Goal: Task Accomplishment & Management: Manage account settings

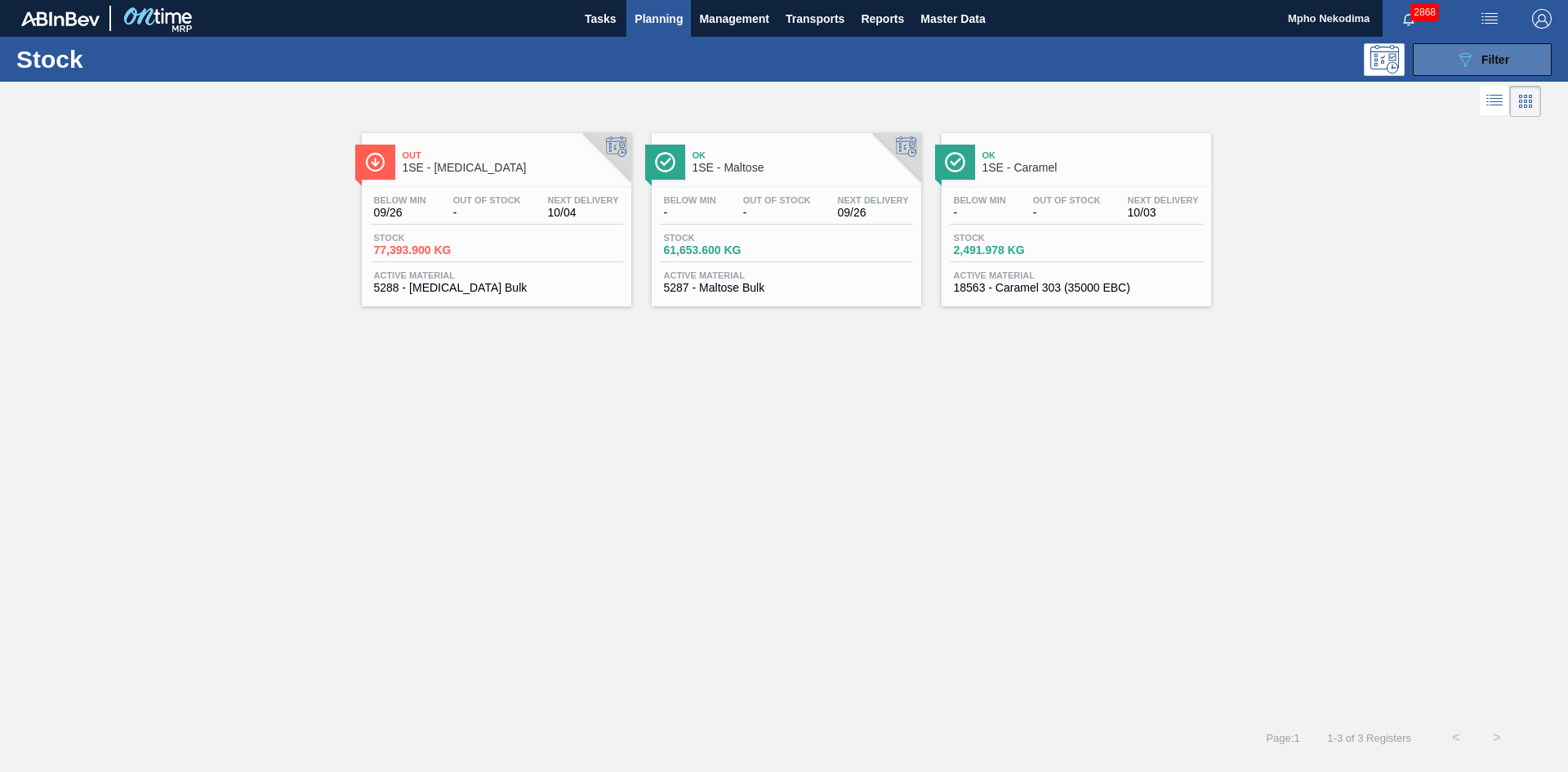
click at [1457, 64] on icon "089F7B8B-B2A5-4AFE-B5C0-19BA573D28AC" at bounding box center [1464, 59] width 20 height 20
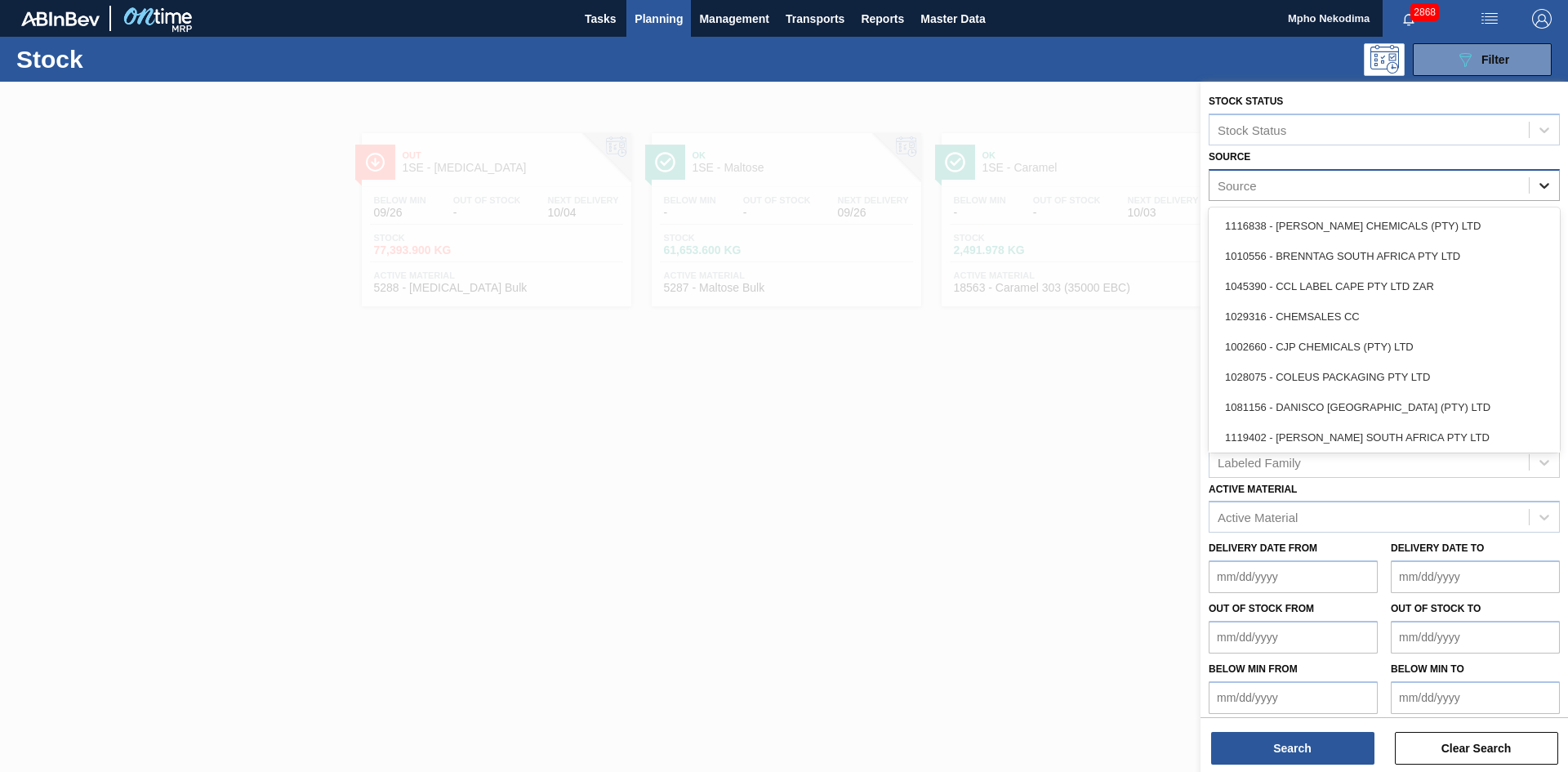
click at [1538, 182] on icon at bounding box center [1544, 185] width 16 height 16
click at [1352, 381] on div "1028075 - COLEUS PACKAGING PTY LTD" at bounding box center [1385, 377] width 351 height 31
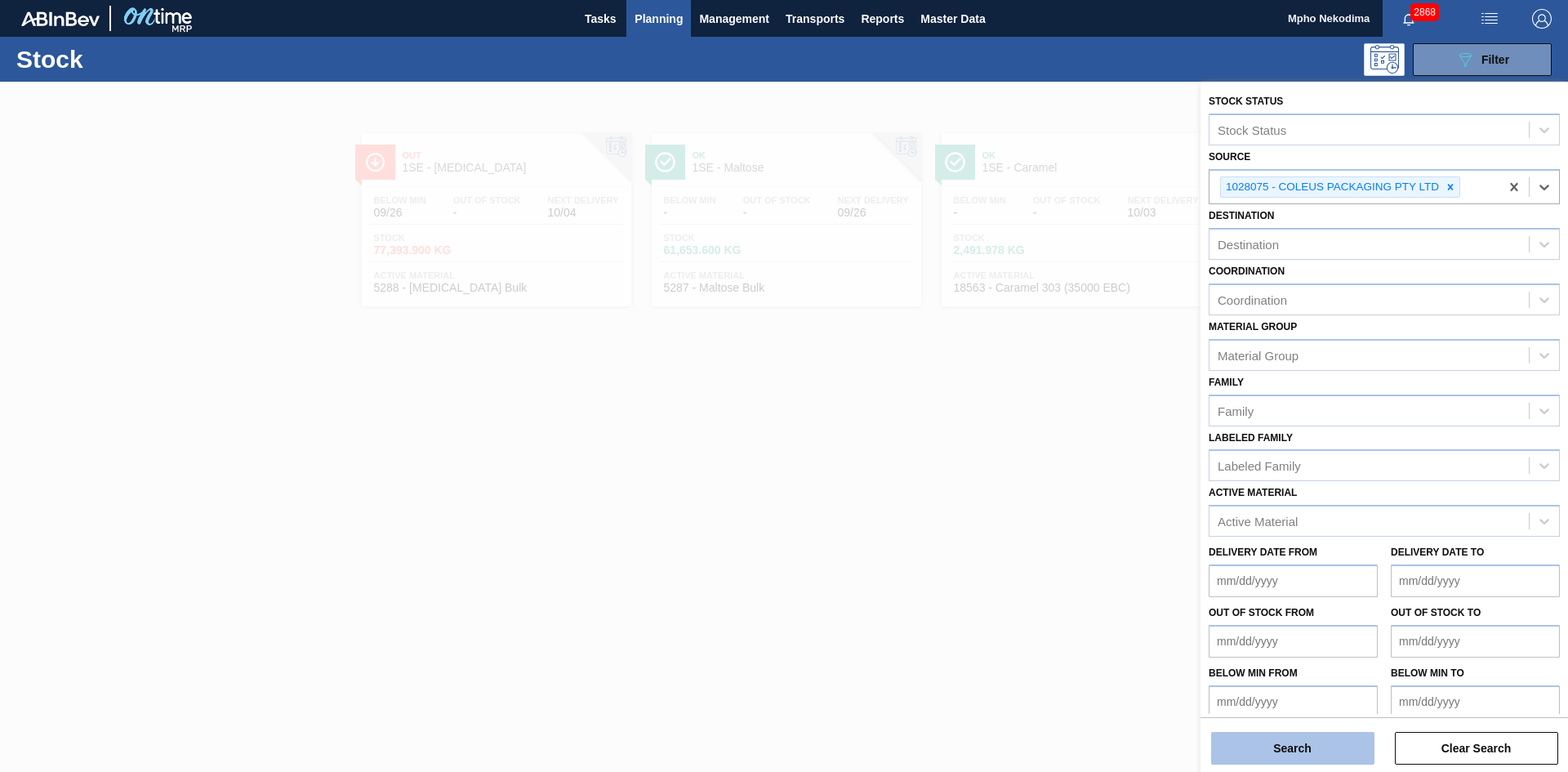
click at [1278, 757] on button "Search" at bounding box center [1293, 748] width 164 height 33
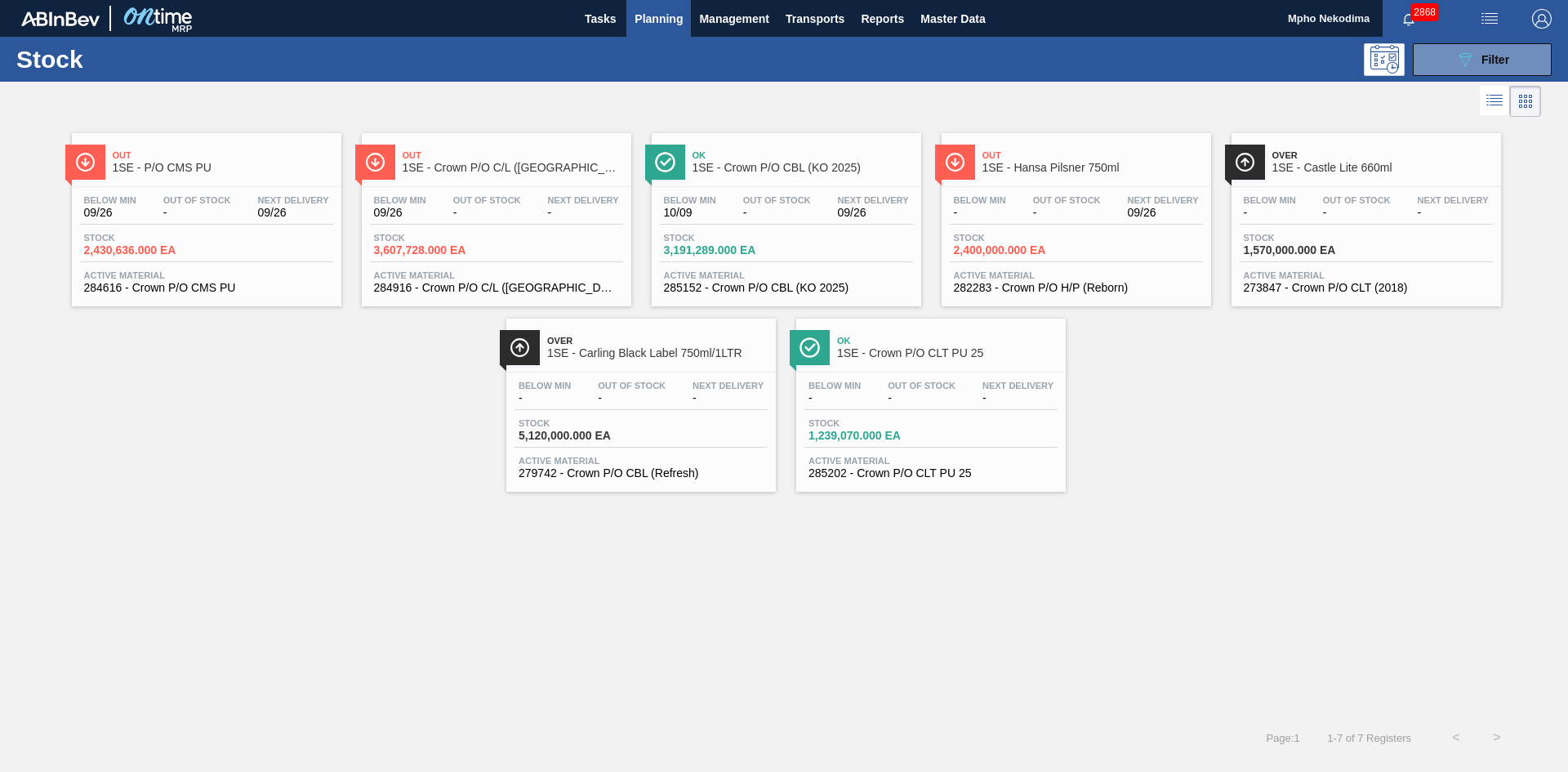
click at [737, 282] on span "285152 - Crown P/O CBL (KO 2025)" at bounding box center [787, 288] width 245 height 12
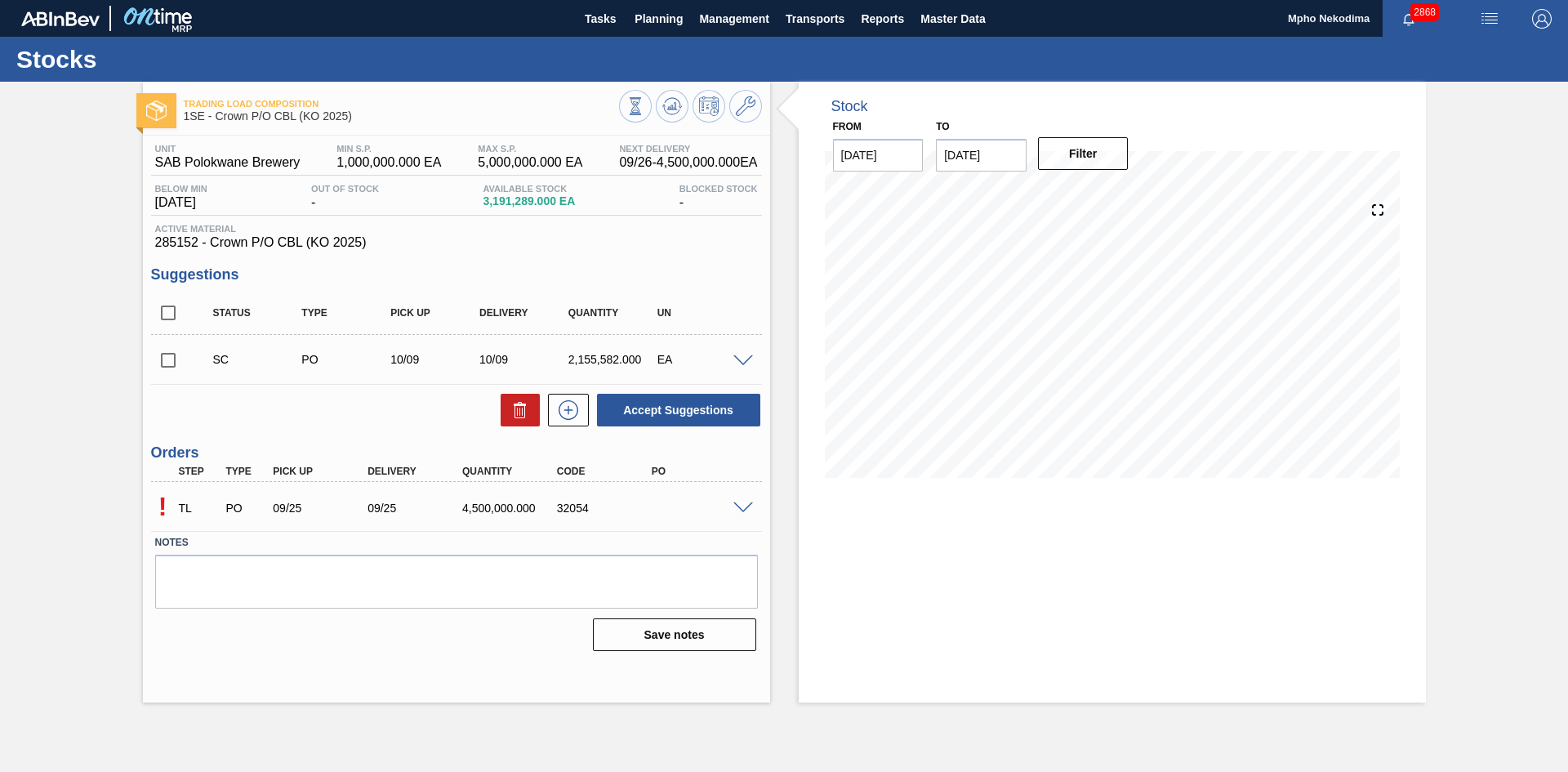
click at [436, 610] on div "Notes Save notes" at bounding box center [456, 591] width 611 height 121
click at [571, 413] on icon at bounding box center [568, 410] width 26 height 20
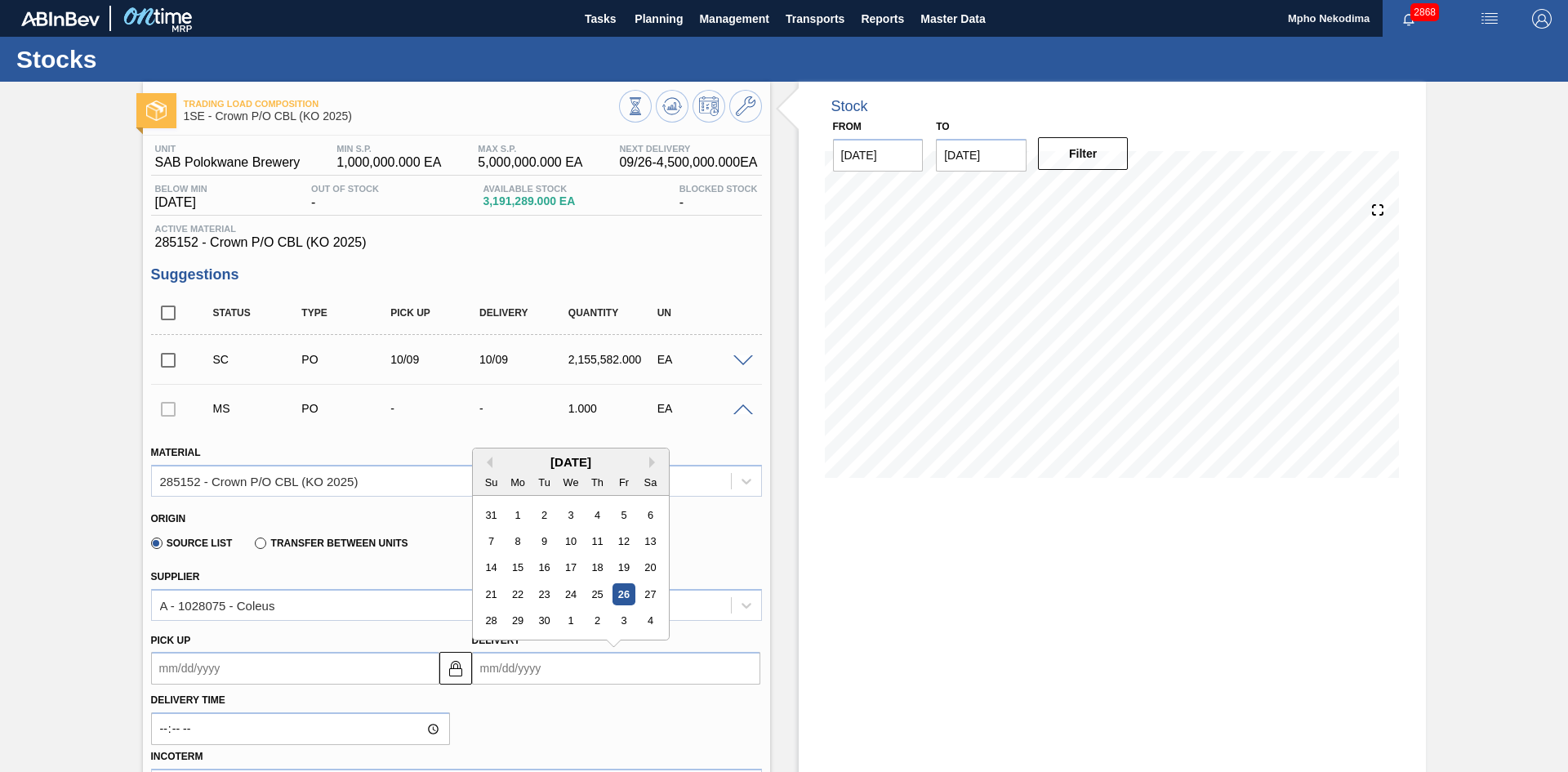
click at [496, 669] on input "Delivery" at bounding box center [616, 668] width 288 height 33
click at [482, 621] on div "28" at bounding box center [491, 621] width 22 height 22
type up3253140350 "[DATE]"
type input "[DATE]"
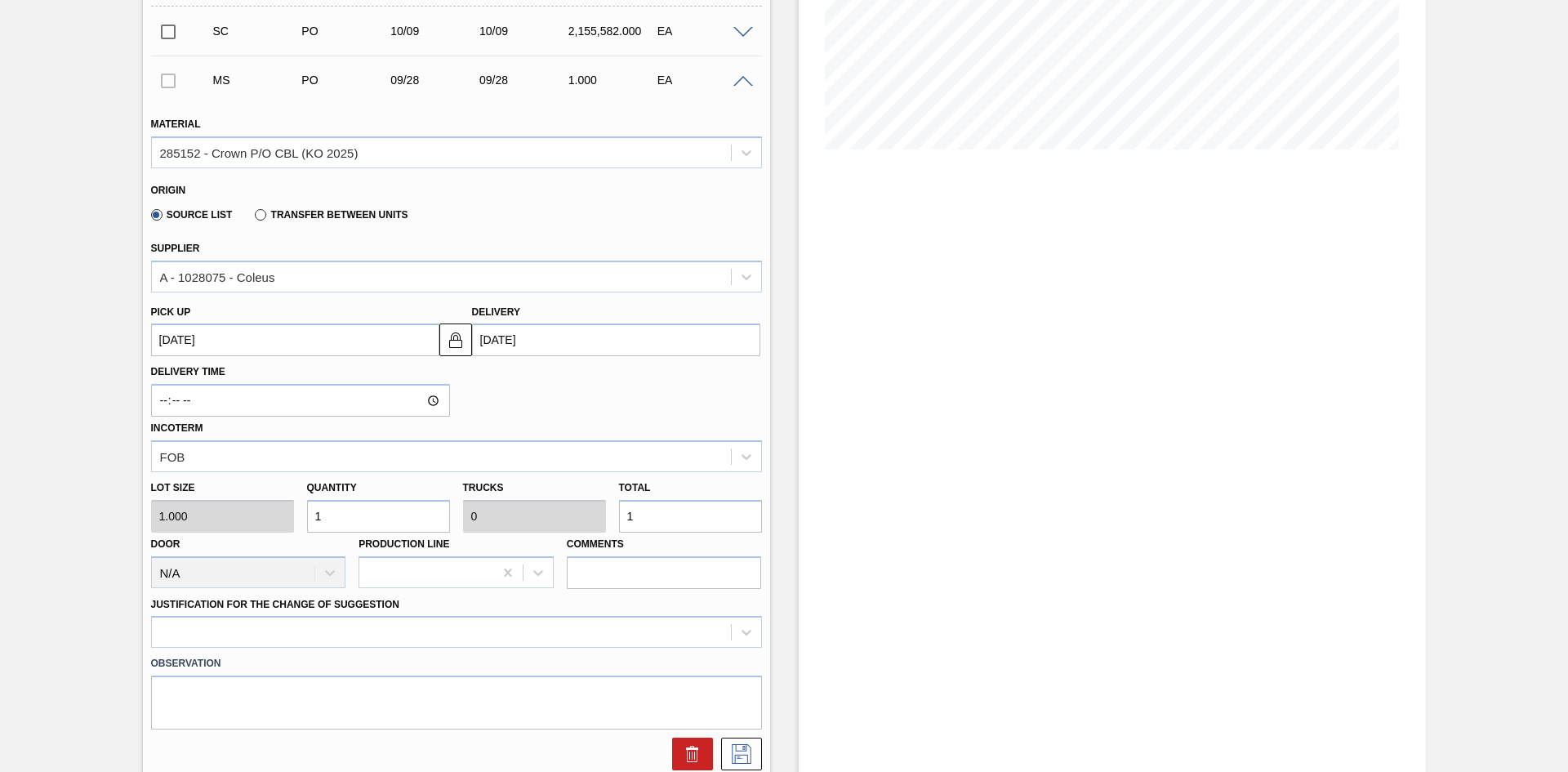
scroll to position [333, 0]
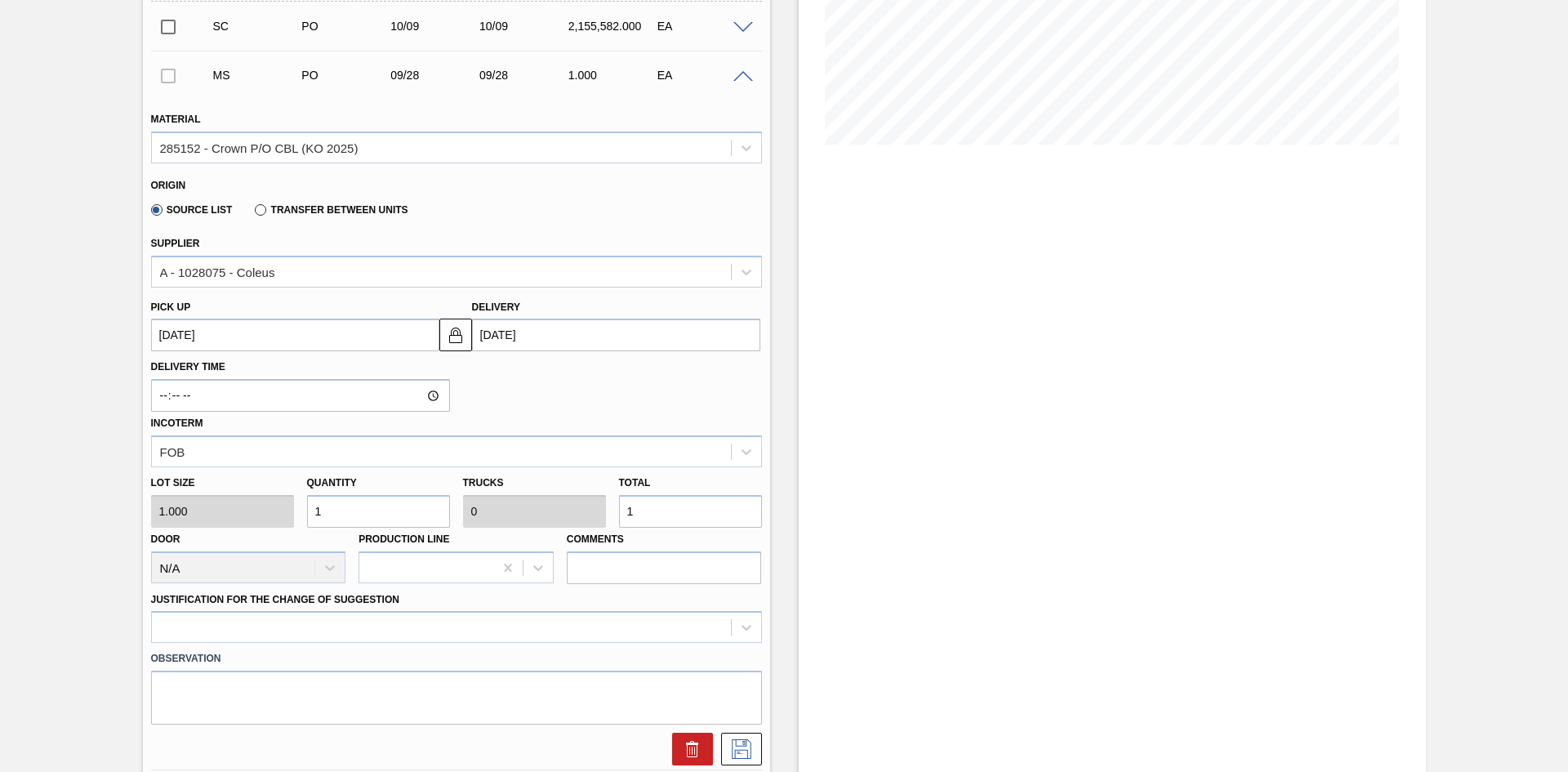
click at [266, 517] on div "Lot size 1.000 Quantity 1 Trucks 0 Total 1 Door N/A Production Line Comments" at bounding box center [456, 526] width 624 height 117
type input "9"
type input "90"
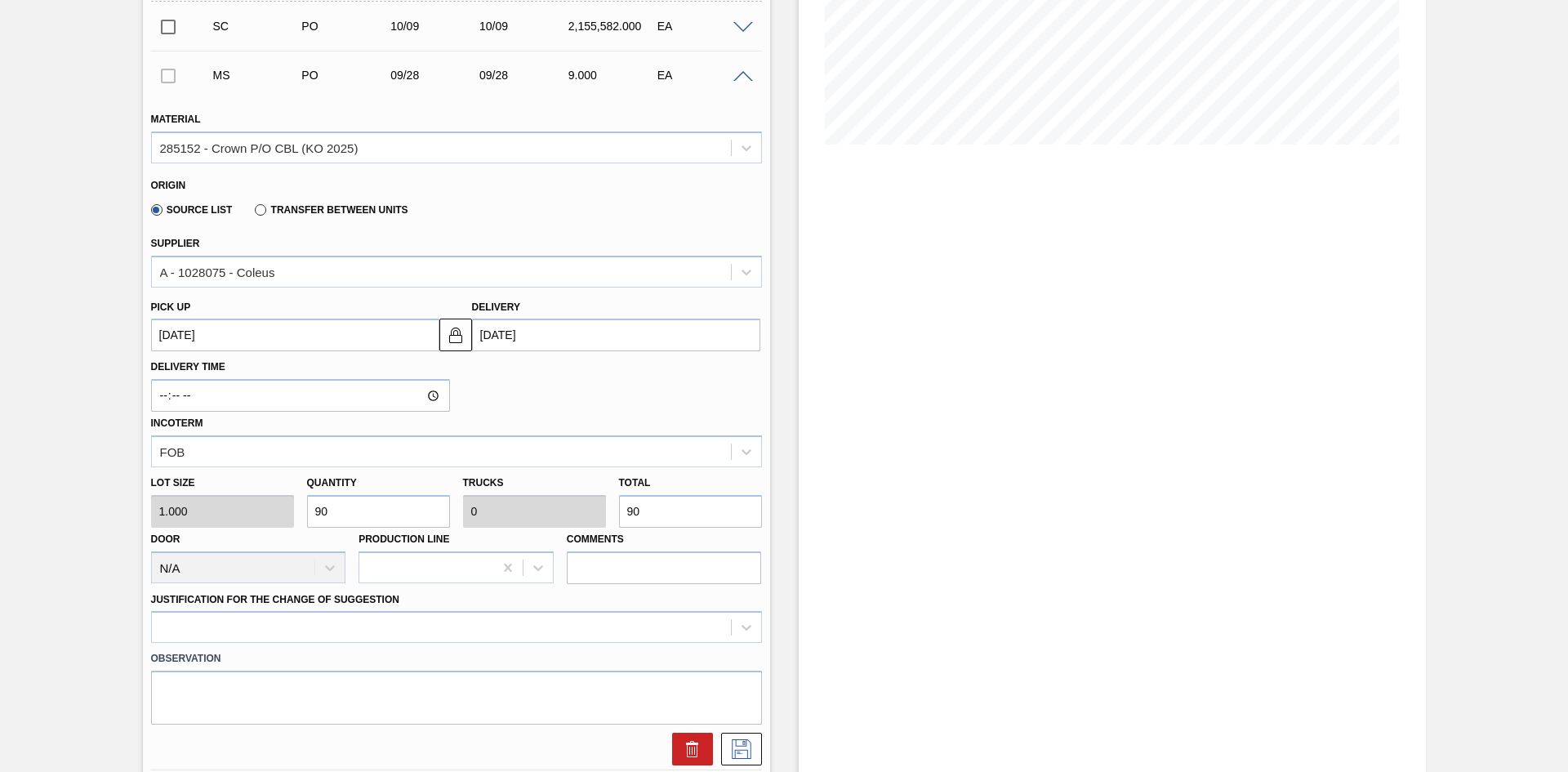
type input "900"
type input "9,000"
type input "0.001"
type input "9,000"
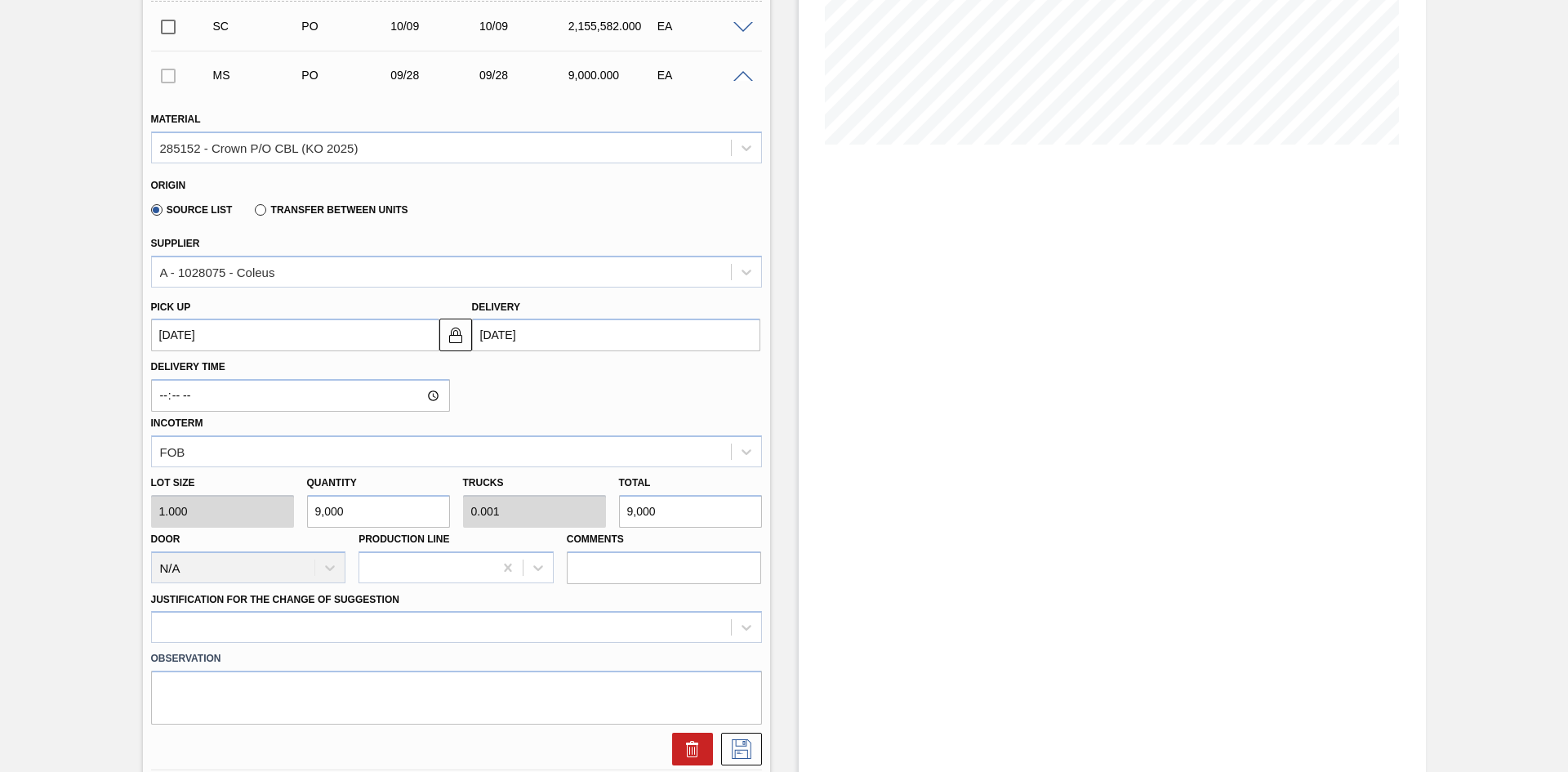
type input "90,000"
type input "0.013"
type input "90,000"
type input "900,000"
type input "0.125"
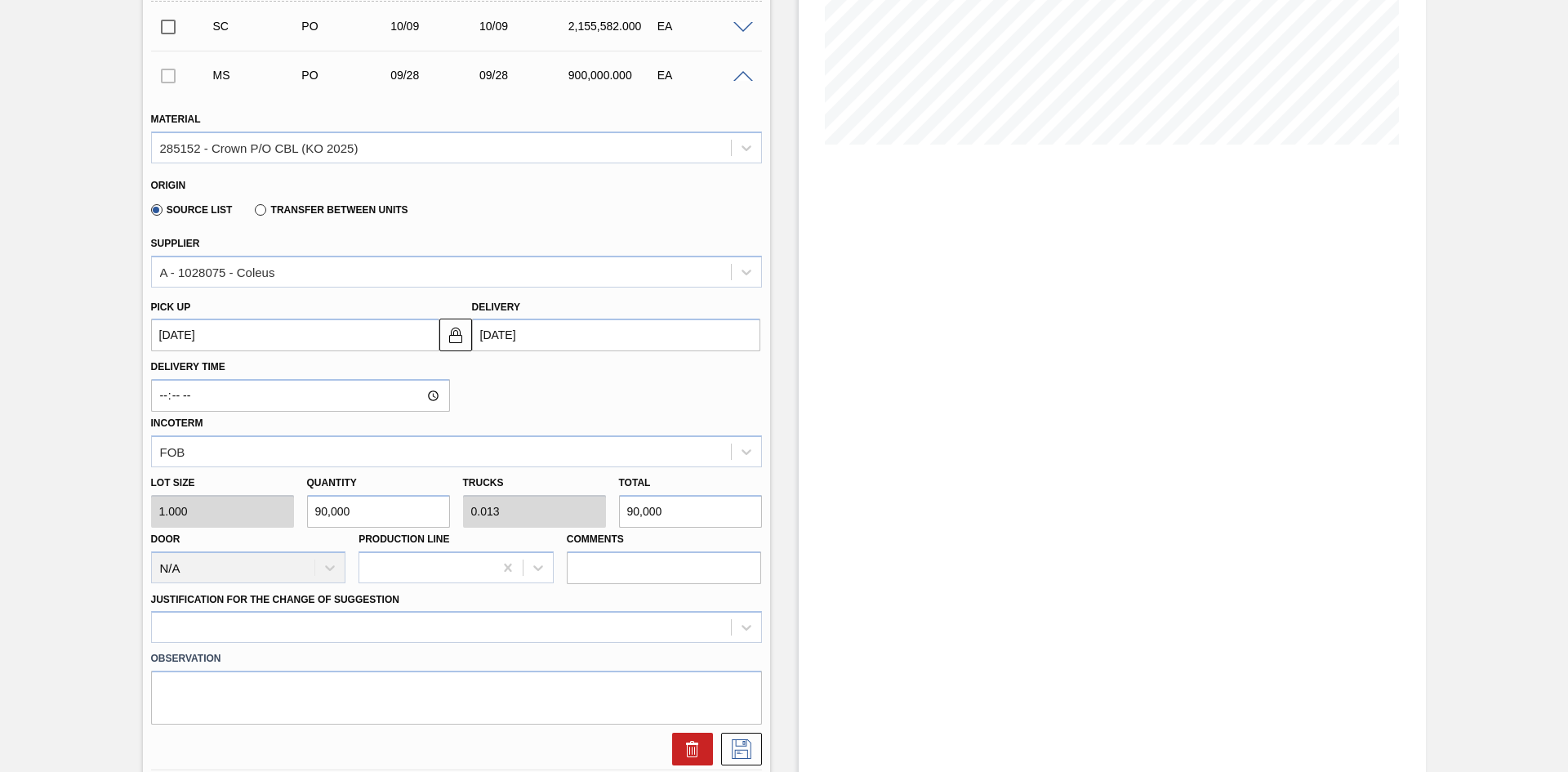
type input "900,000"
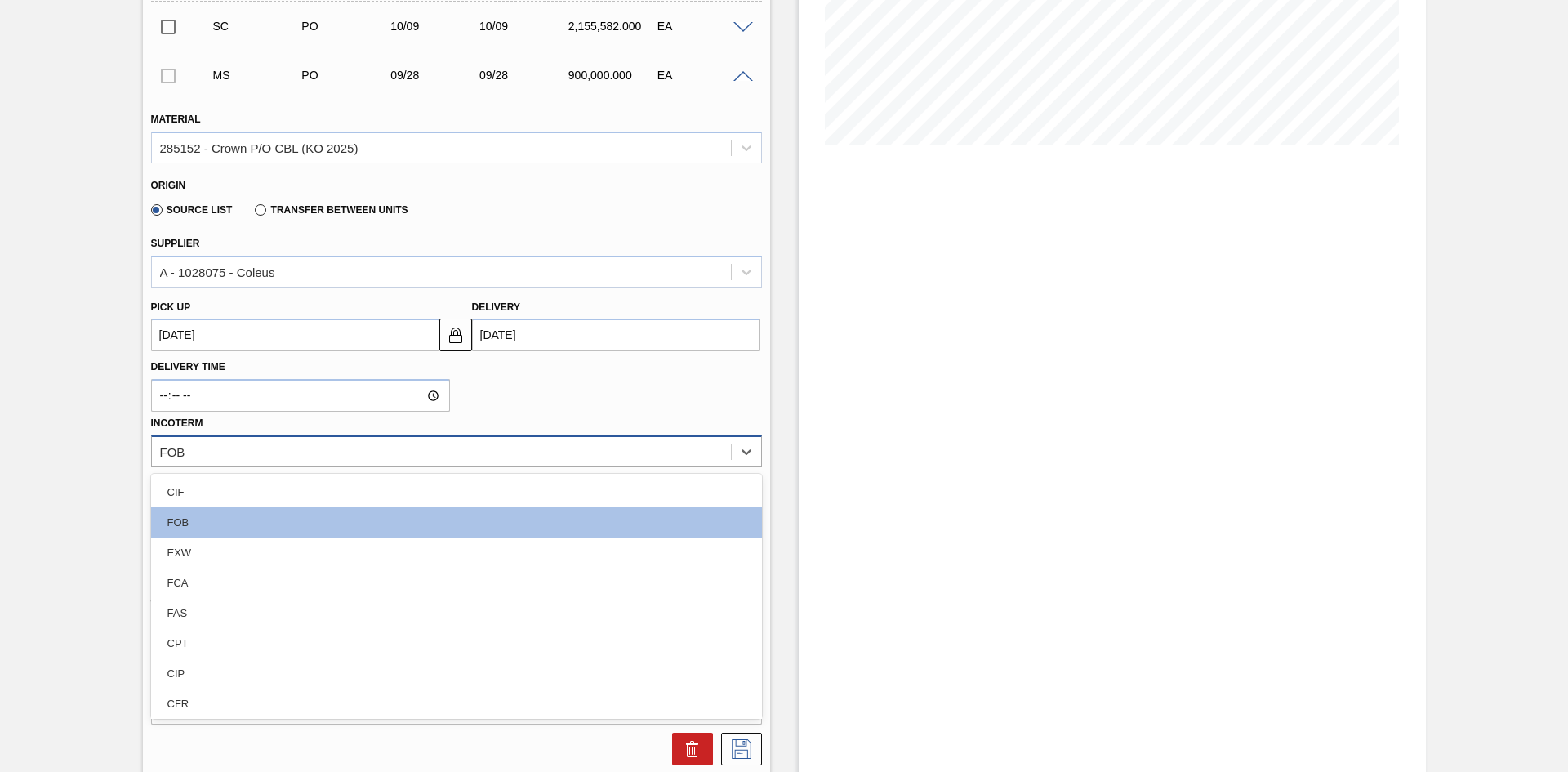
click at [414, 445] on div "FOB" at bounding box center [441, 451] width 580 height 24
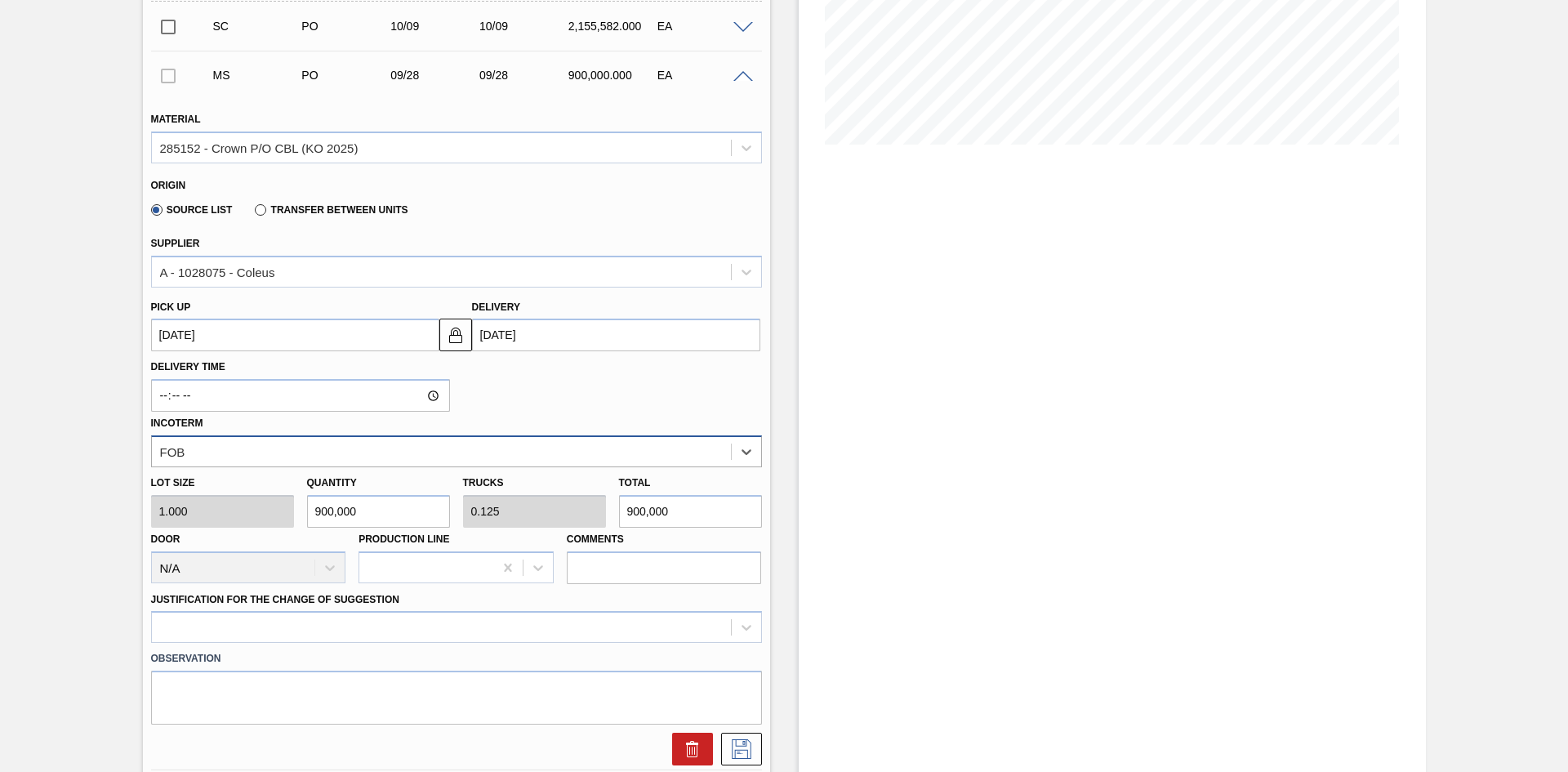
click at [500, 455] on div "FOB" at bounding box center [441, 451] width 580 height 24
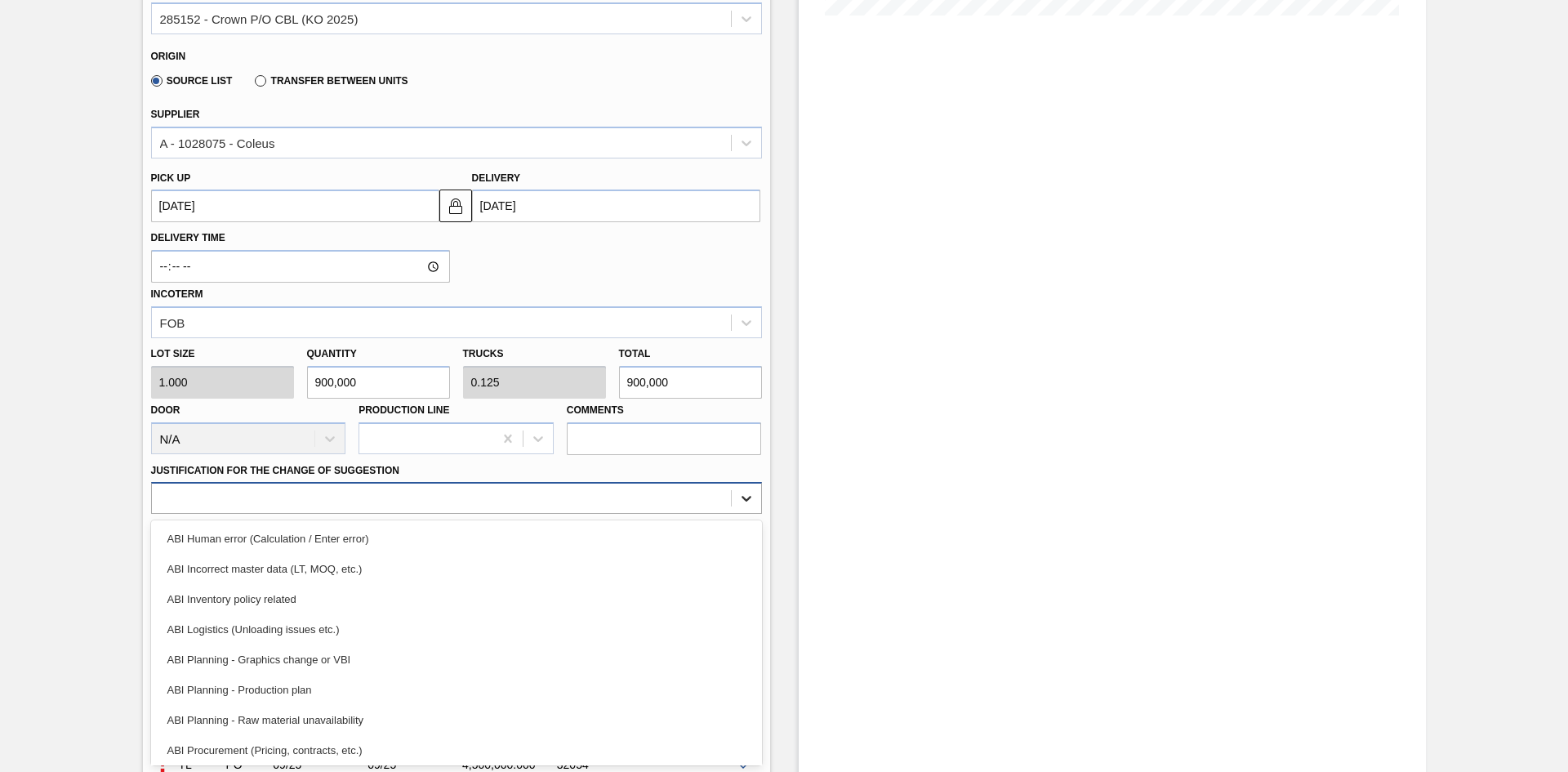
click at [748, 514] on div "option ABI Logistics (Unloading issues etc.) focused, 4 of 18. 18 results avail…" at bounding box center [456, 498] width 611 height 32
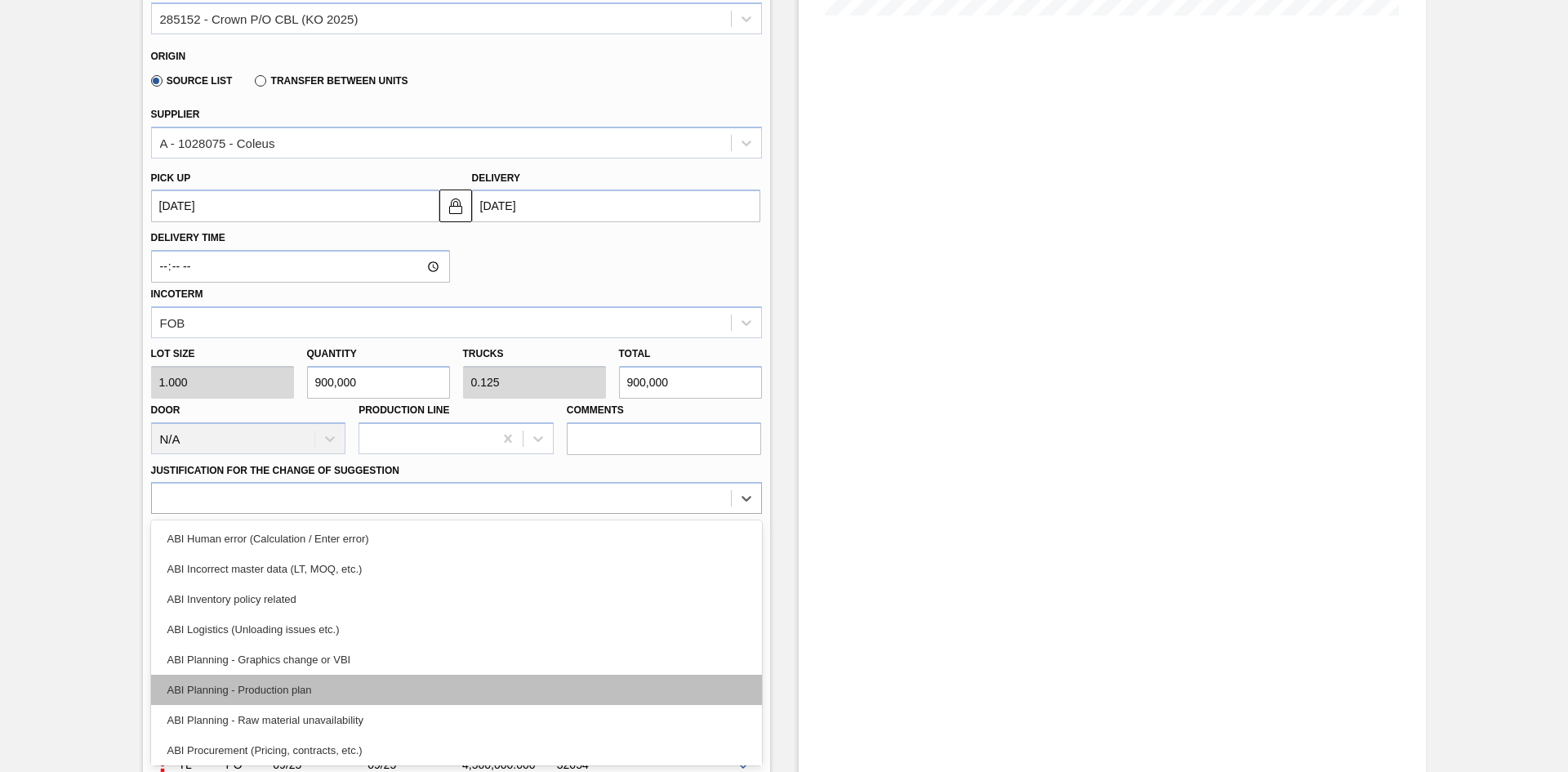
click at [441, 686] on div "ABI Planning - Production plan" at bounding box center [456, 690] width 611 height 31
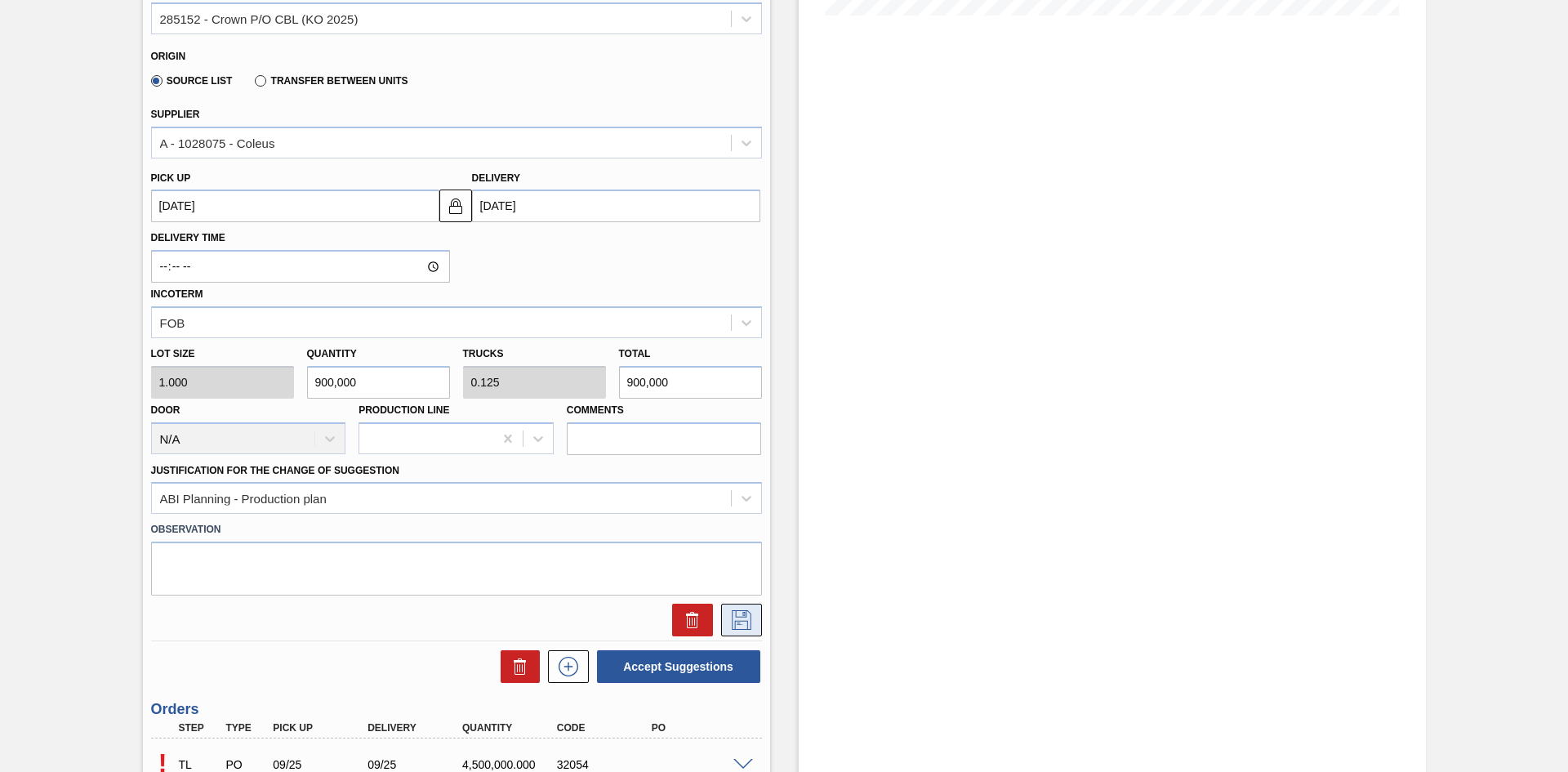
click at [740, 626] on icon at bounding box center [742, 619] width 26 height 20
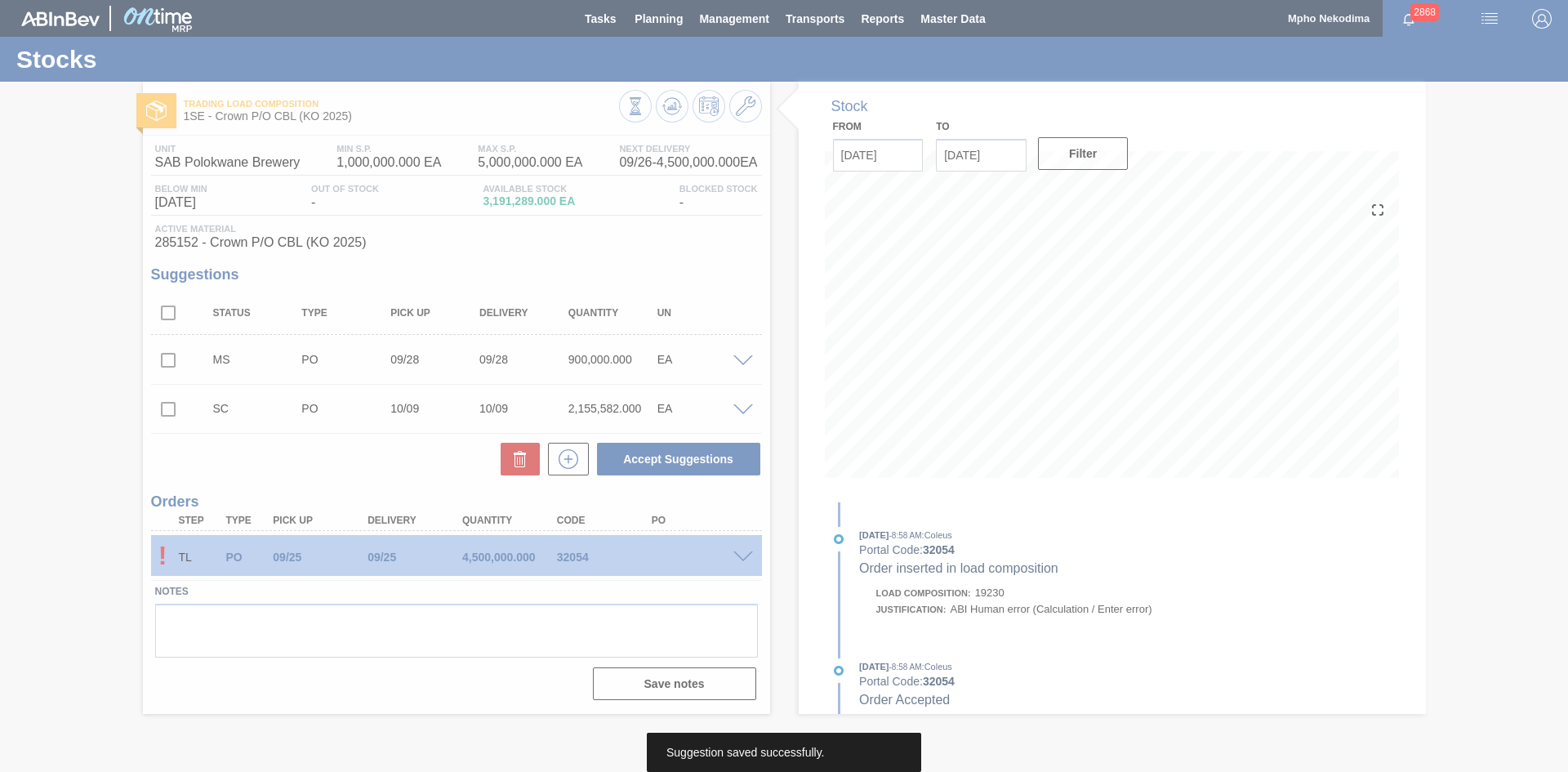
scroll to position [0, 0]
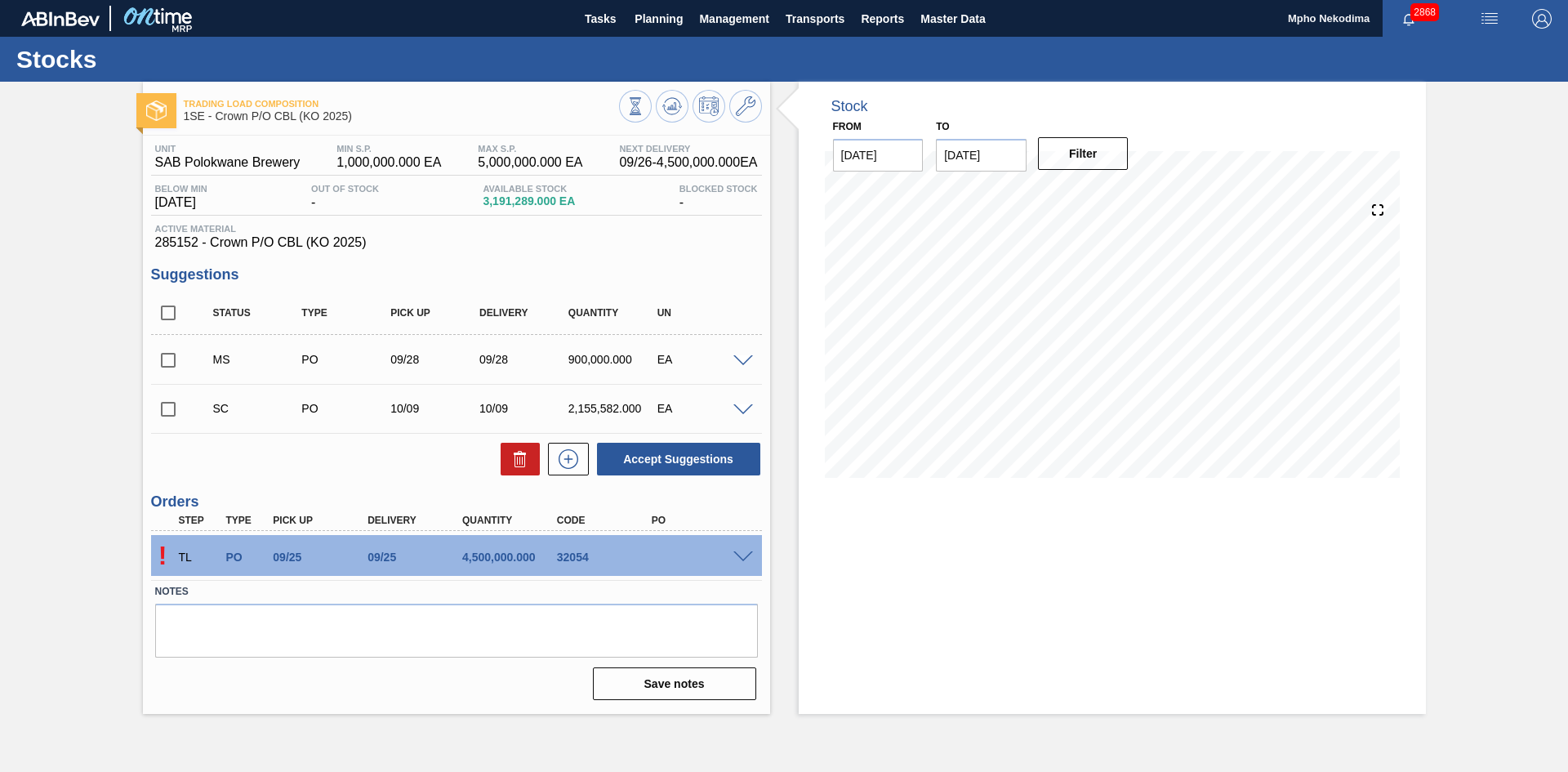
click at [172, 411] on input "checkbox" at bounding box center [168, 409] width 34 height 34
click at [171, 411] on input "checkbox" at bounding box center [168, 409] width 34 height 34
checkbox input "false"
click at [176, 358] on input "checkbox" at bounding box center [168, 360] width 34 height 34
click at [691, 461] on button "Accept Suggestions" at bounding box center [679, 459] width 164 height 33
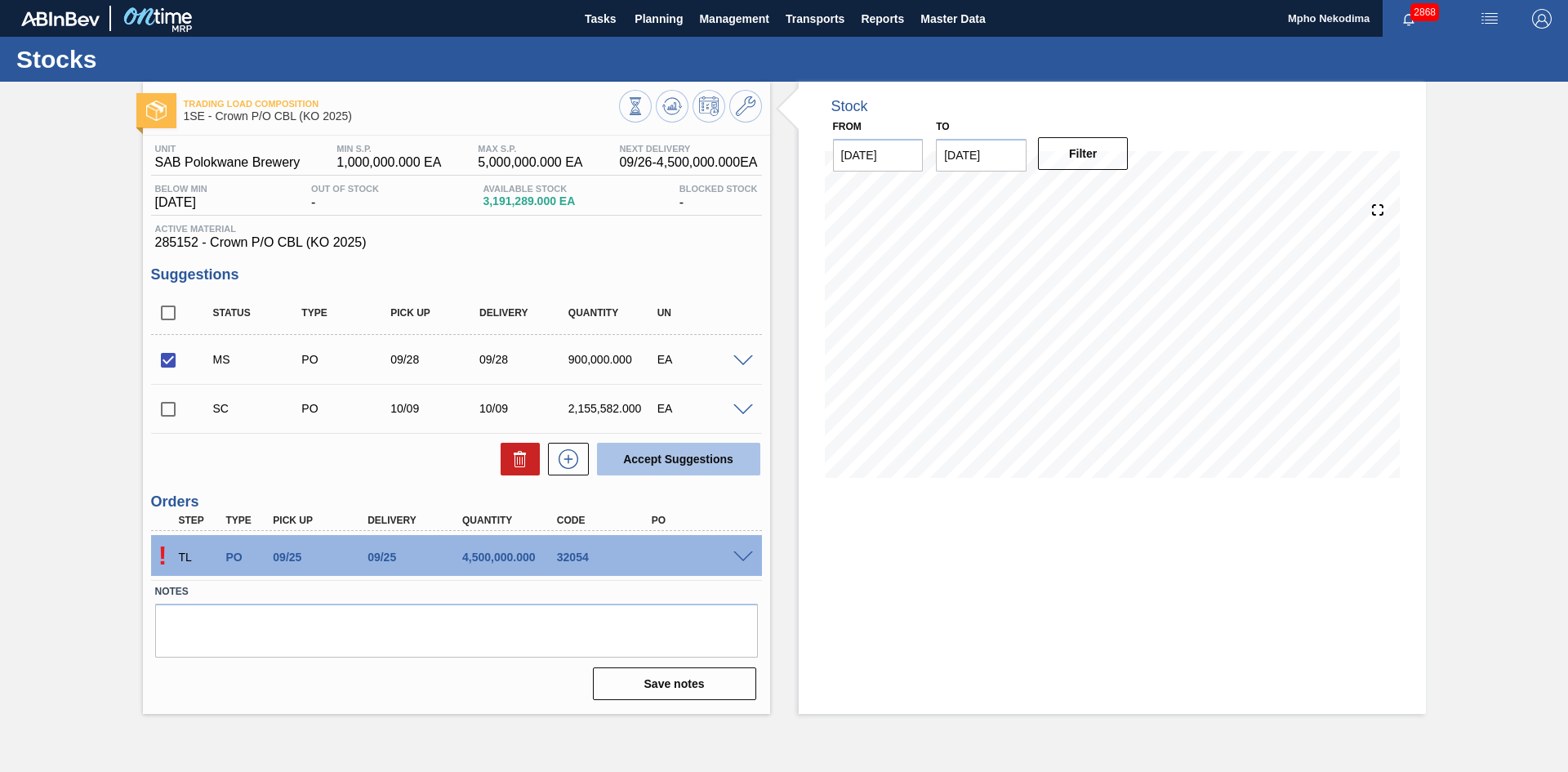
checkbox input "false"
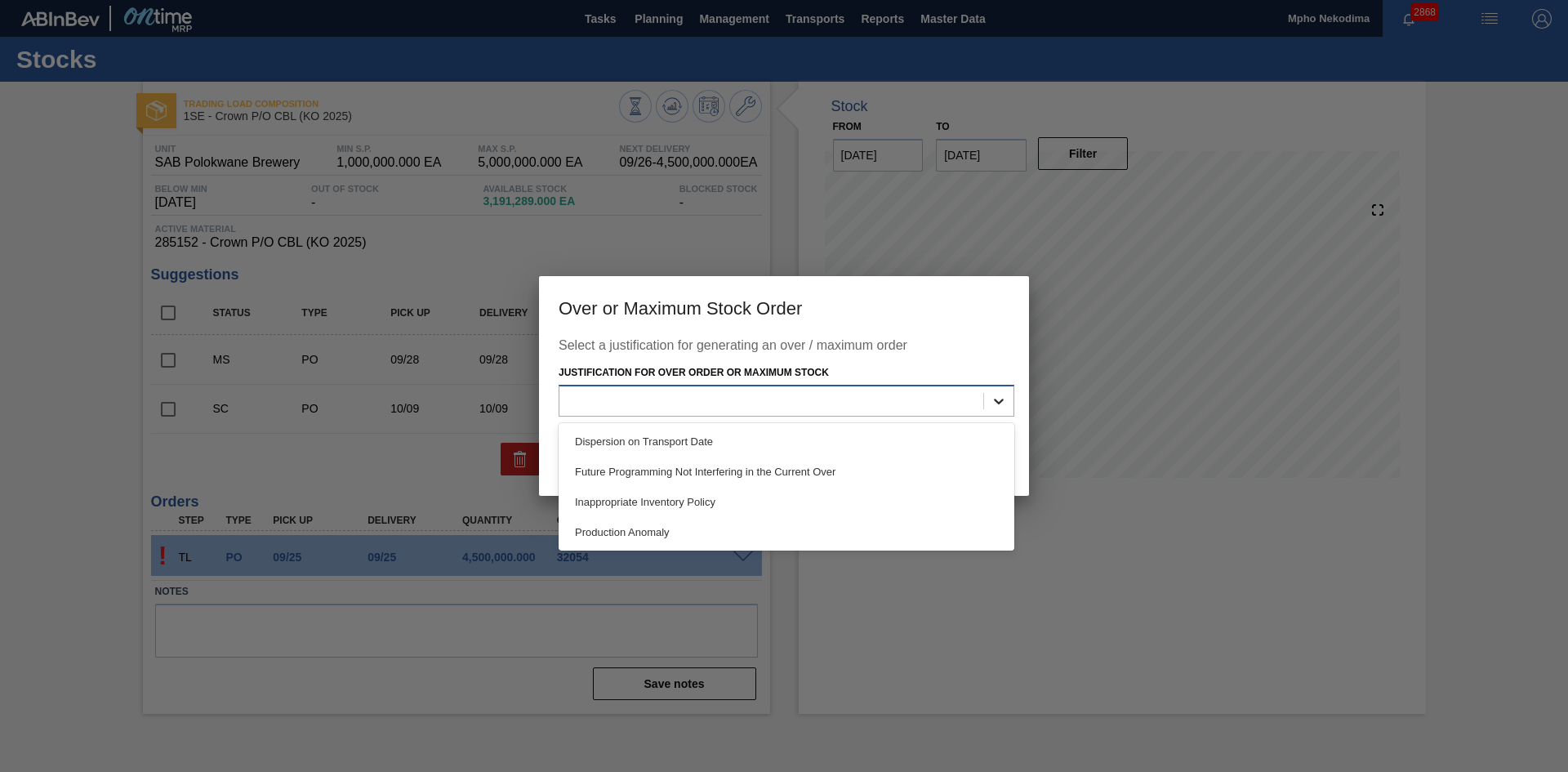
click at [1000, 406] on icon at bounding box center [999, 400] width 16 height 16
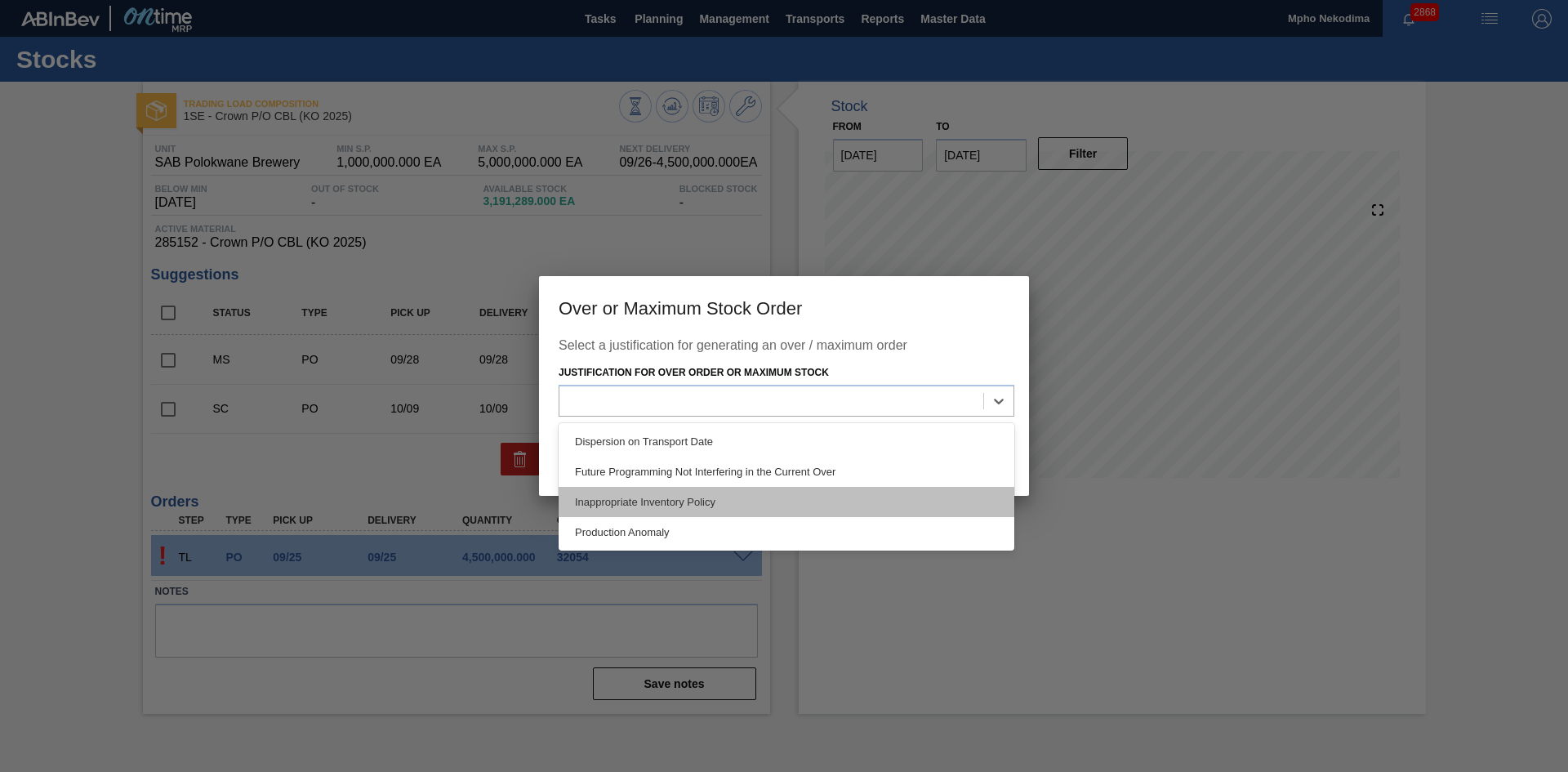
click at [835, 496] on div "Inappropriate Inventory Policy" at bounding box center [786, 502] width 456 height 31
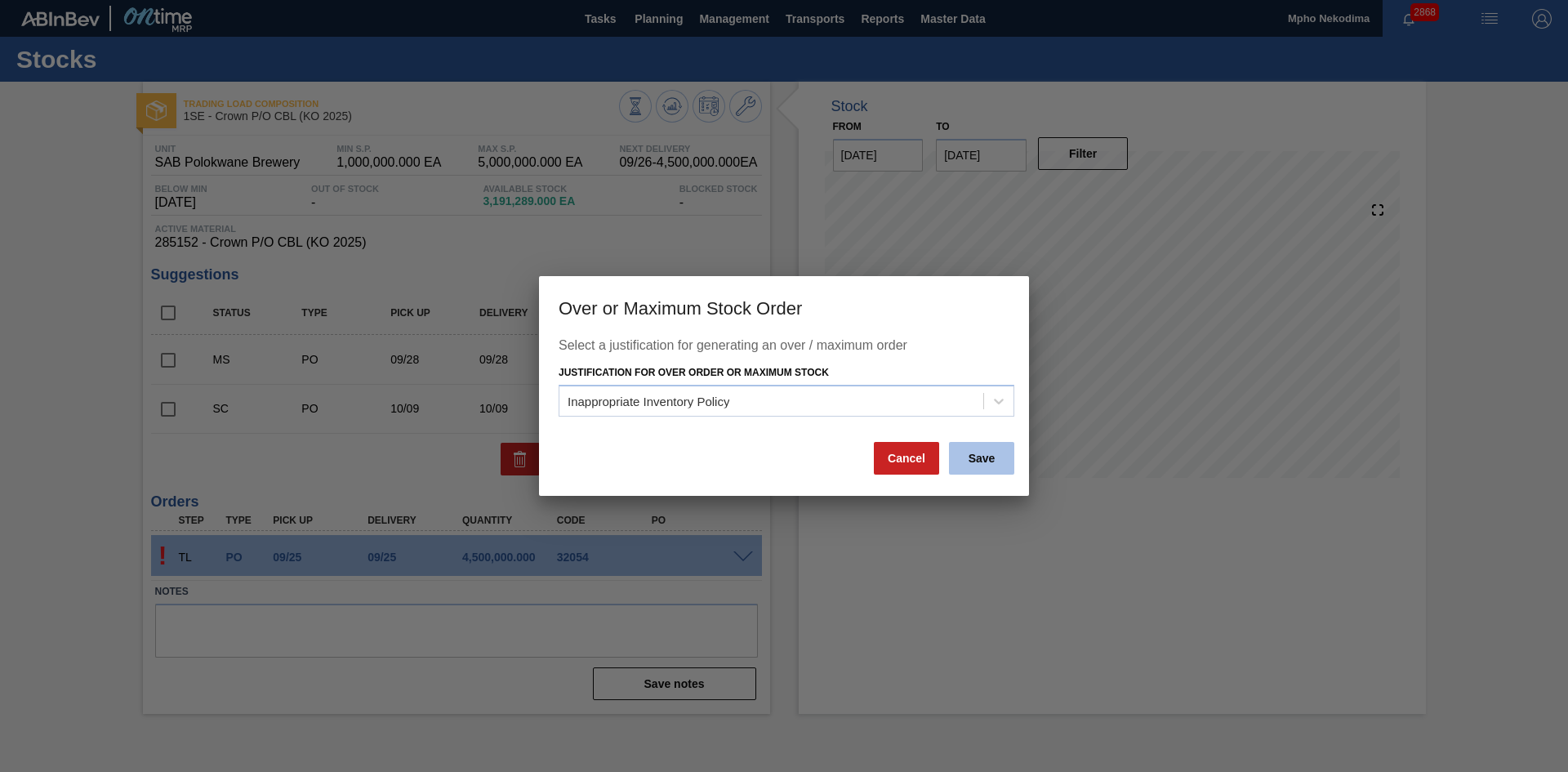
click at [972, 460] on button "Save" at bounding box center [982, 458] width 65 height 33
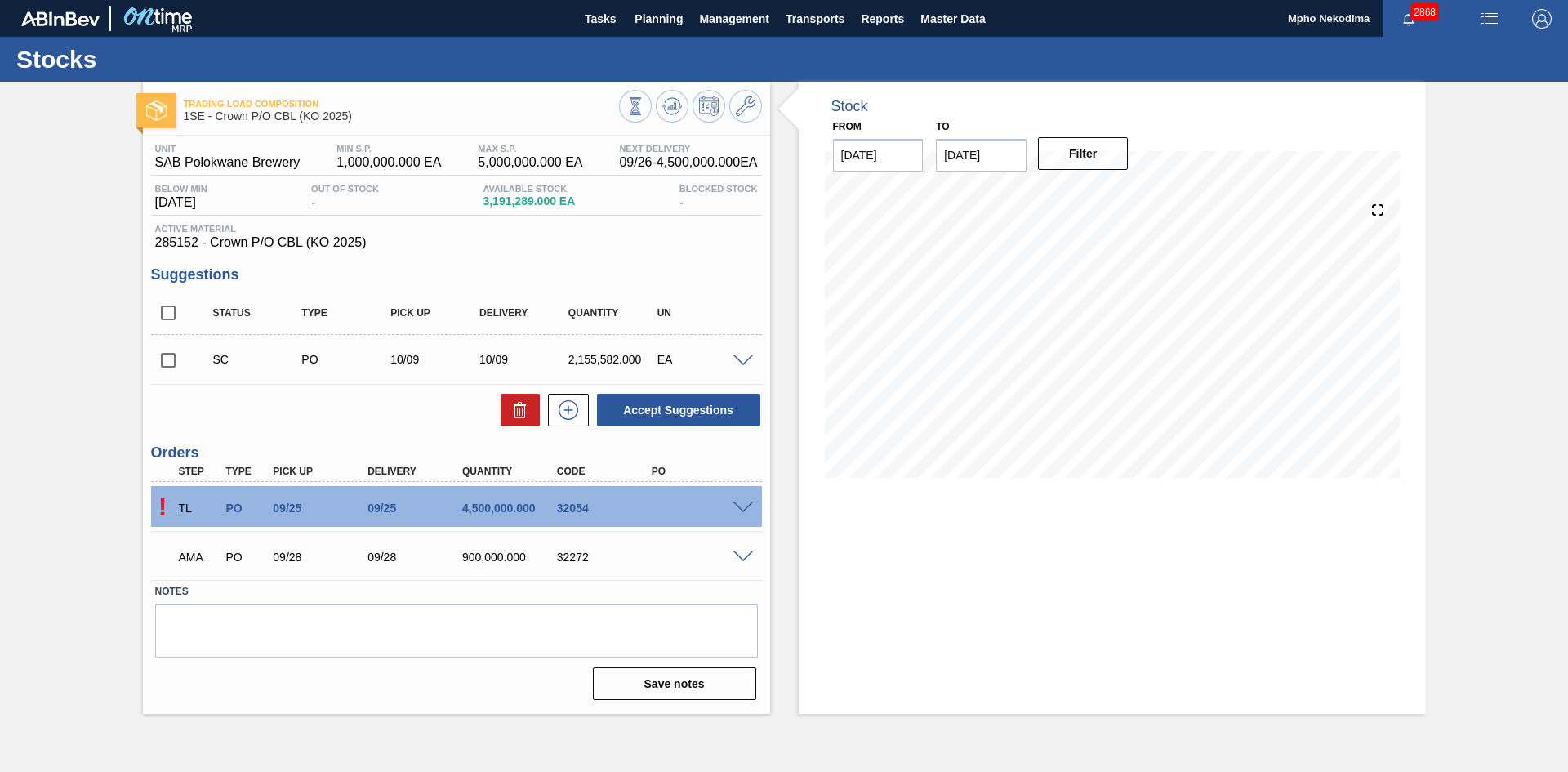
click at [741, 505] on span at bounding box center [742, 508] width 20 height 12
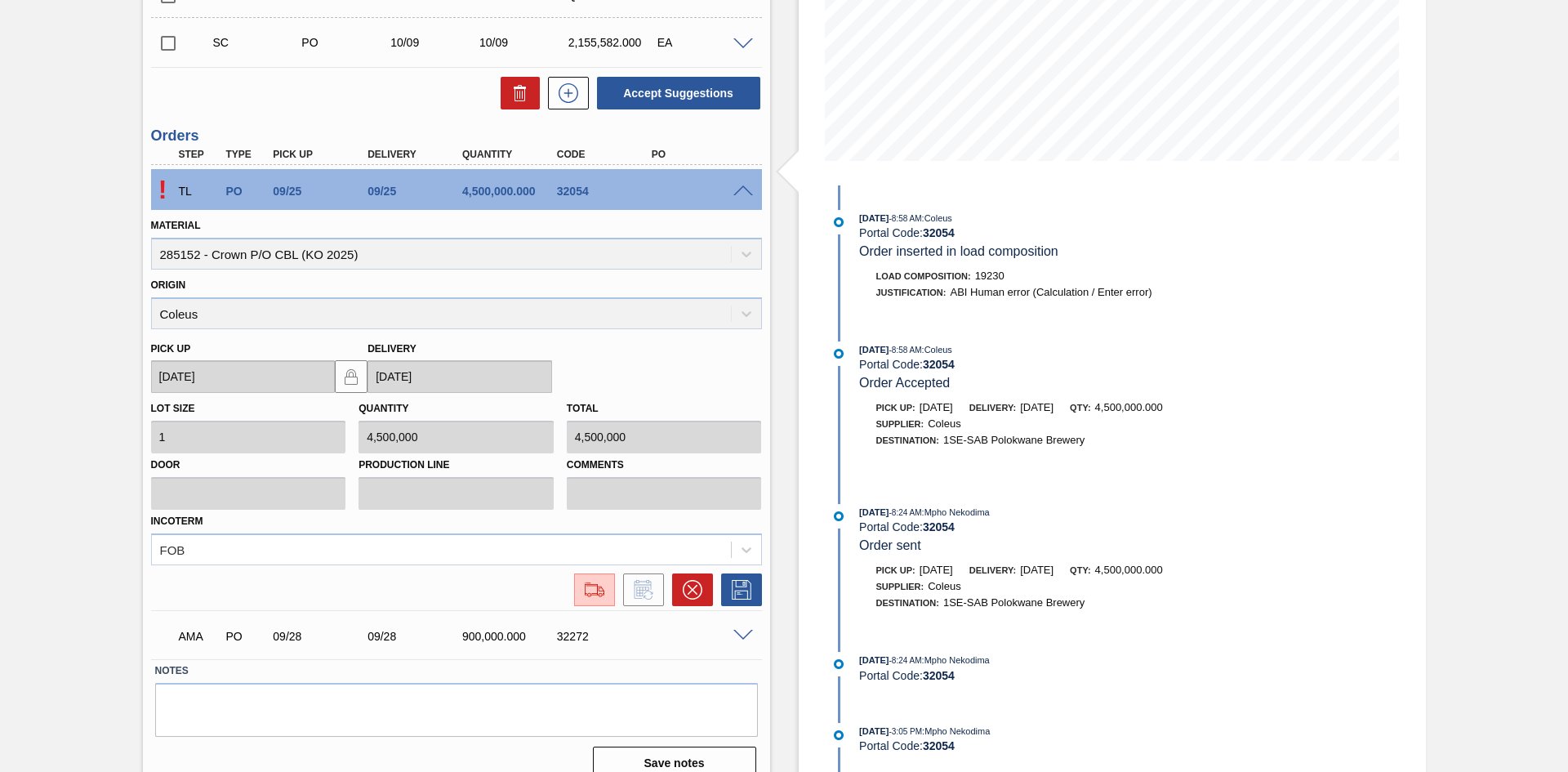
scroll to position [338, 0]
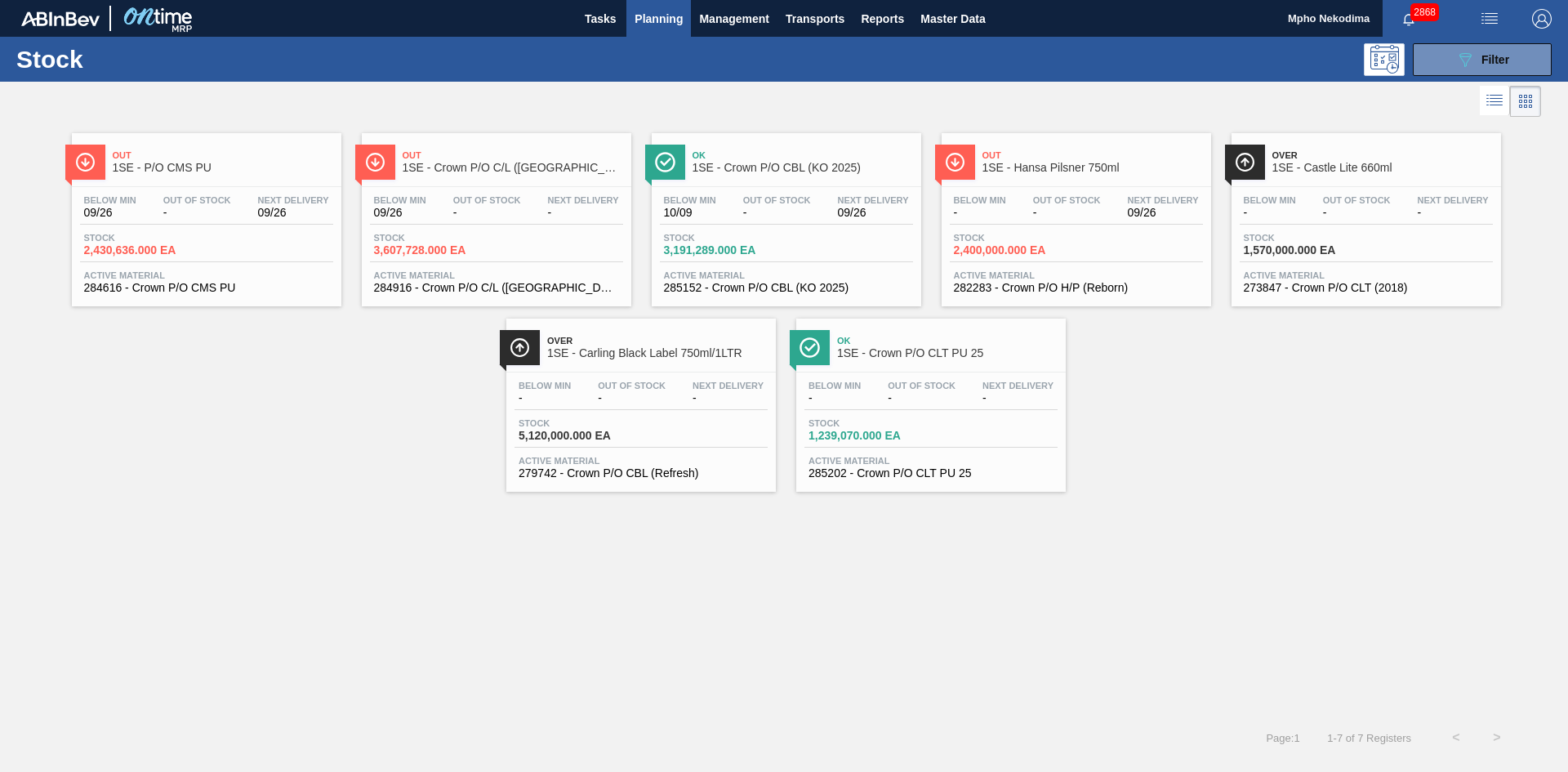
click at [824, 286] on span "285152 - Crown P/O CBL (KO 2025)" at bounding box center [787, 288] width 245 height 12
click at [1490, 74] on button "089F7B8B-B2A5-4AFE-B5C0-19BA573D28AC Filter" at bounding box center [1482, 59] width 139 height 33
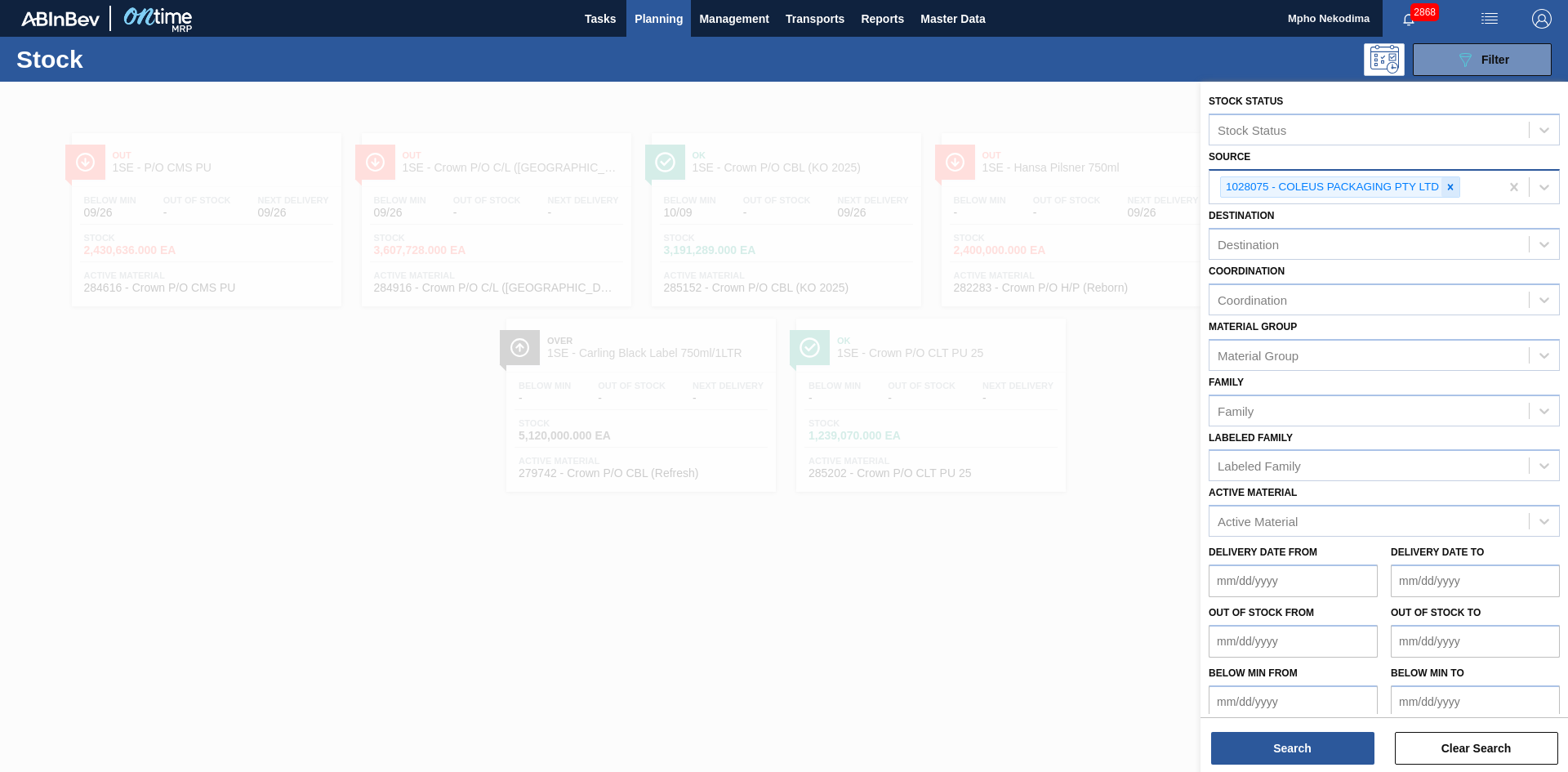
click at [1451, 187] on icon at bounding box center [1451, 187] width 6 height 6
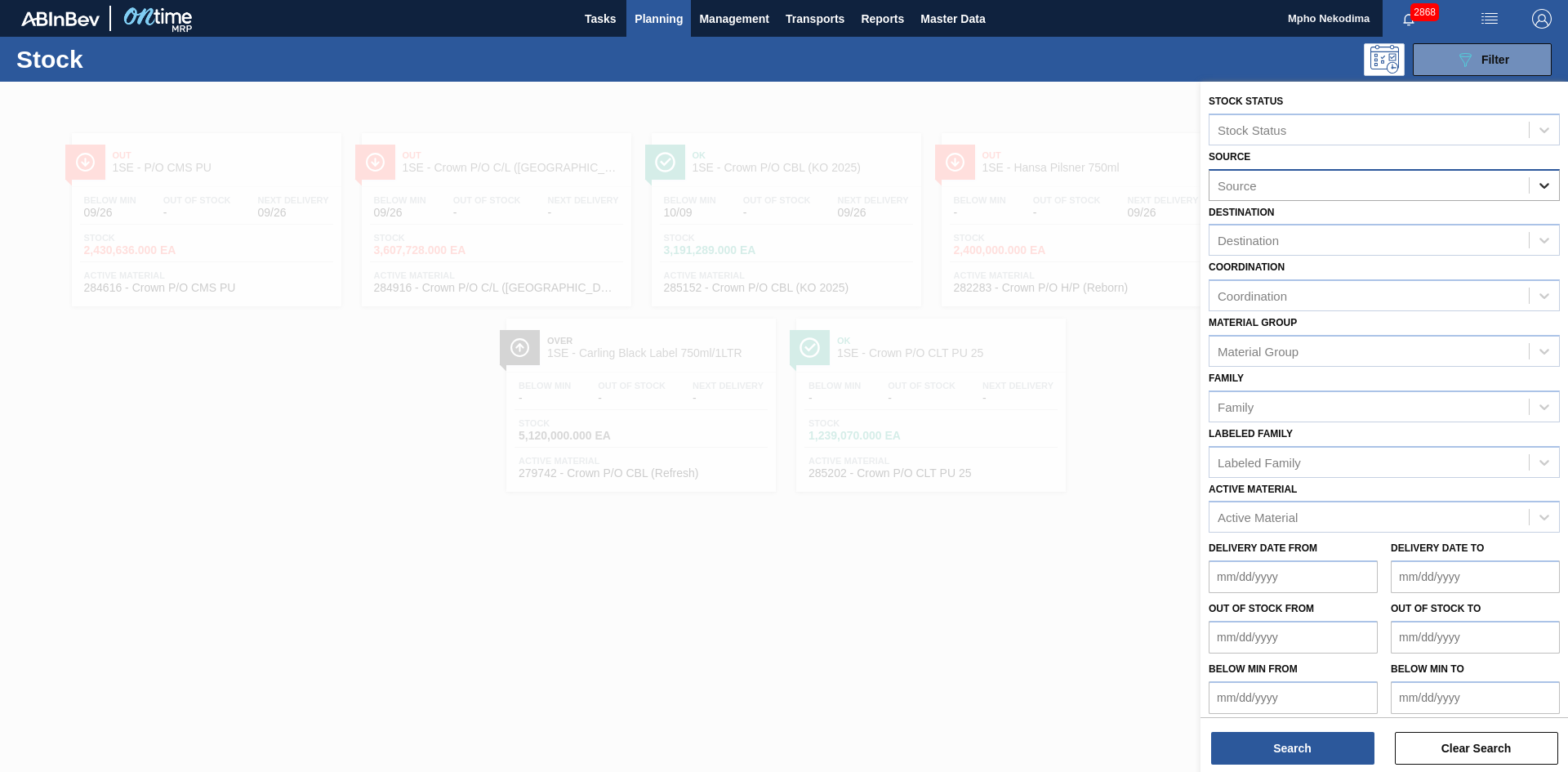
click at [1546, 177] on icon at bounding box center [1544, 185] width 16 height 16
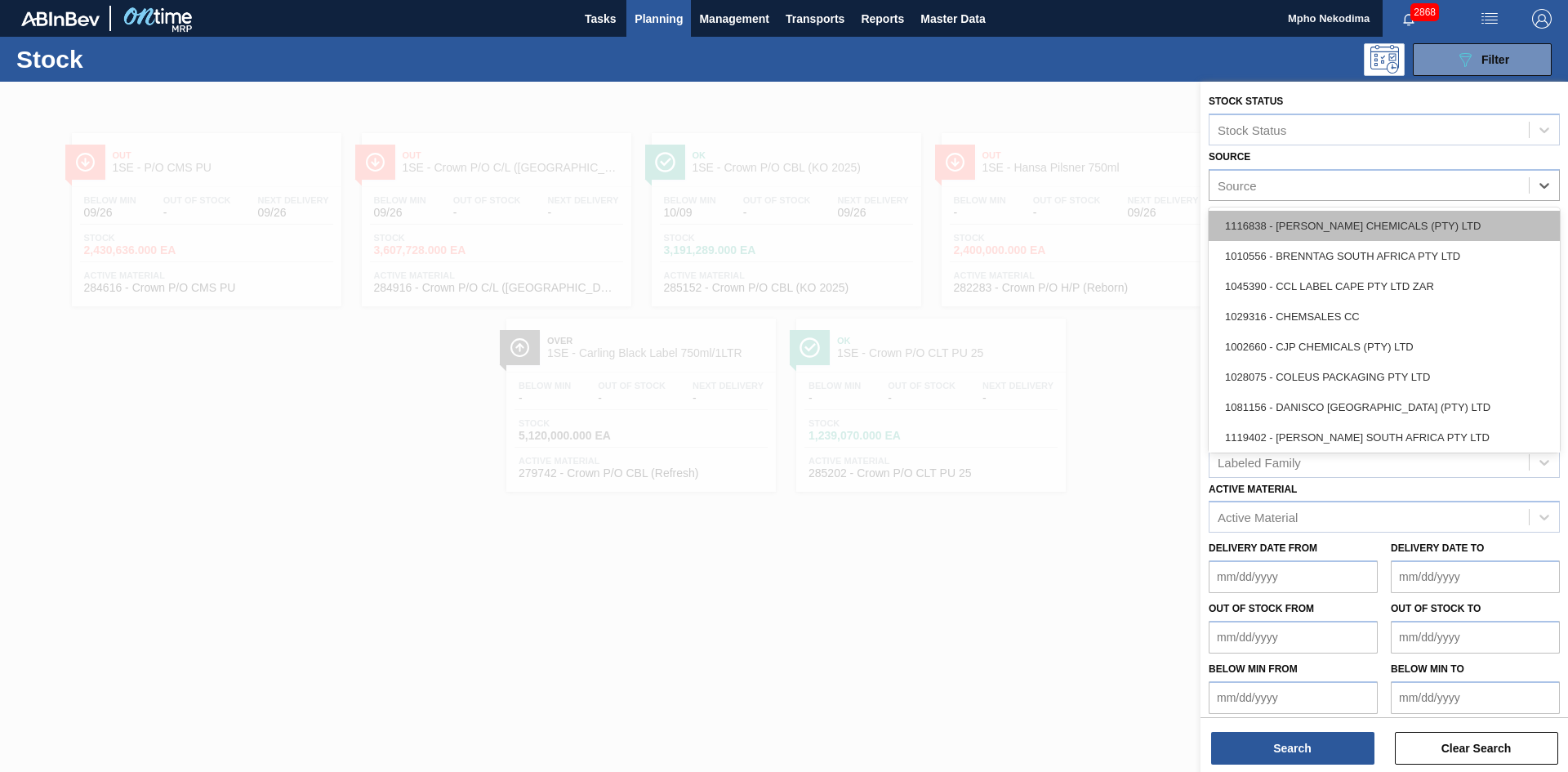
click at [1326, 229] on div "1116838 - [PERSON_NAME] CHEMICALS (PTY) LTD" at bounding box center [1385, 226] width 351 height 31
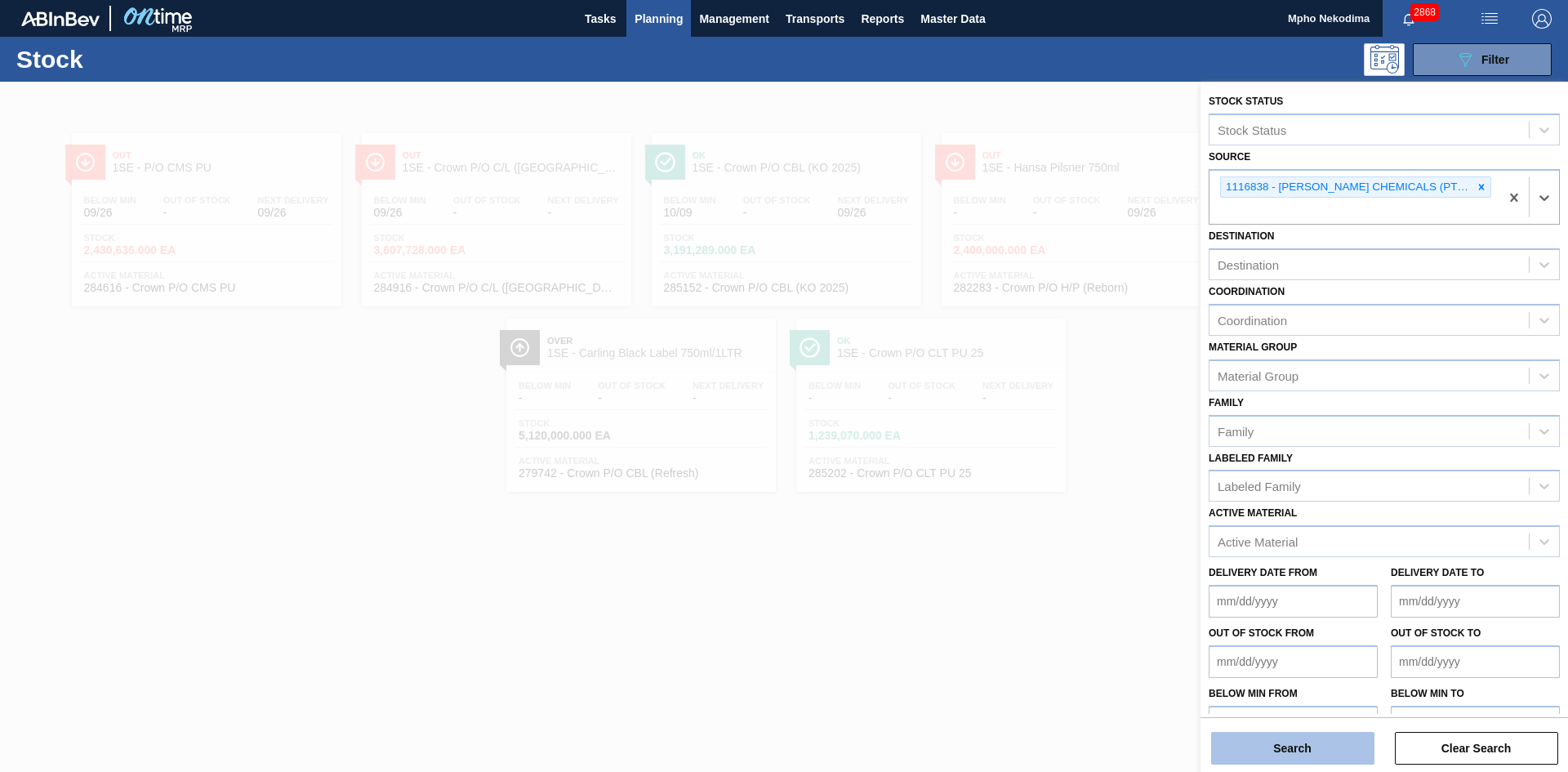
click at [1324, 747] on button "Search" at bounding box center [1293, 748] width 164 height 33
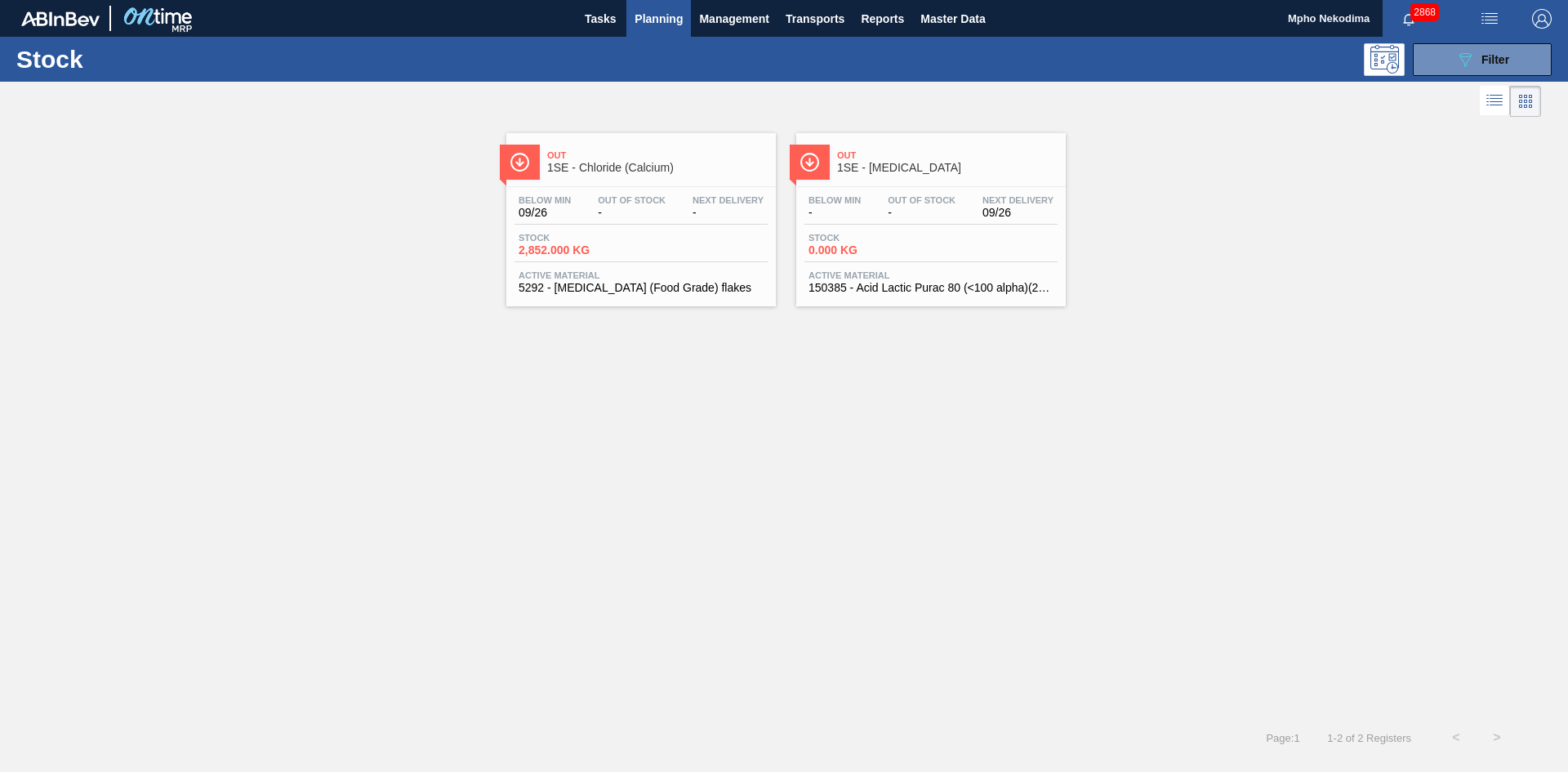
click at [851, 273] on span "Active Material" at bounding box center [931, 276] width 245 height 10
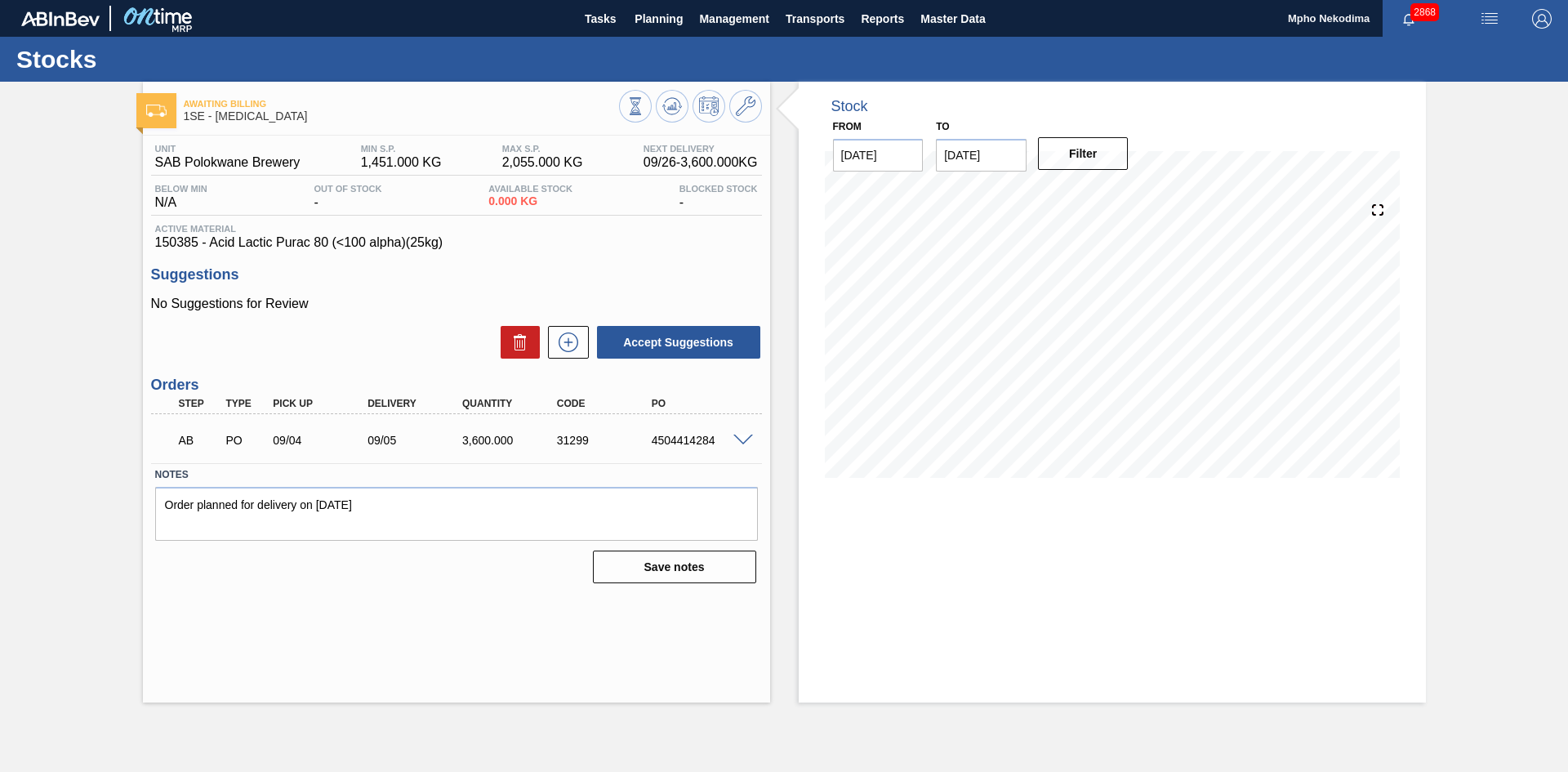
click at [651, 442] on div "4504414284" at bounding box center [700, 439] width 106 height 13
drag, startPoint x: 652, startPoint y: 441, endPoint x: 723, endPoint y: 439, distance: 71.0
click at [723, 439] on div "4504414284" at bounding box center [700, 439] width 106 height 13
copy div "4504414284"
